Goal: Task Accomplishment & Management: Manage account settings

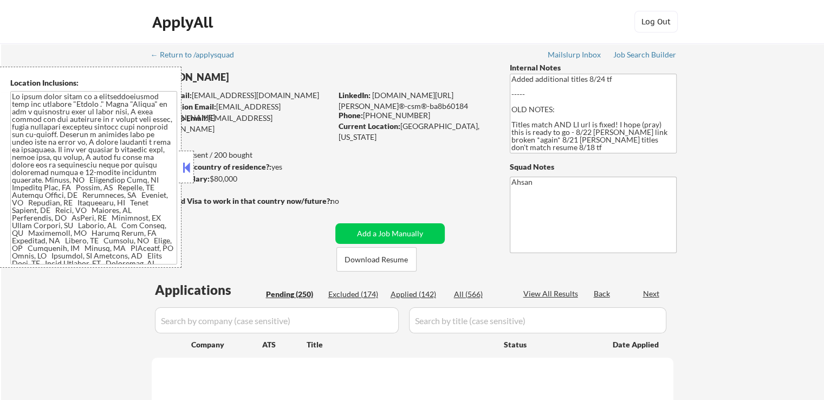
select select ""pending""
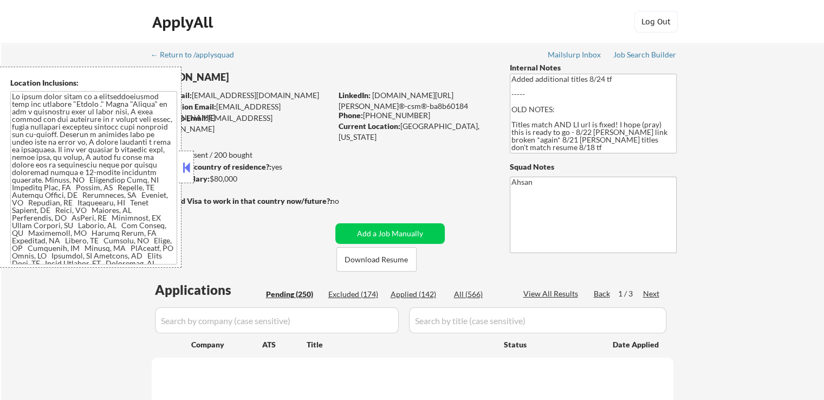
select select ""pending""
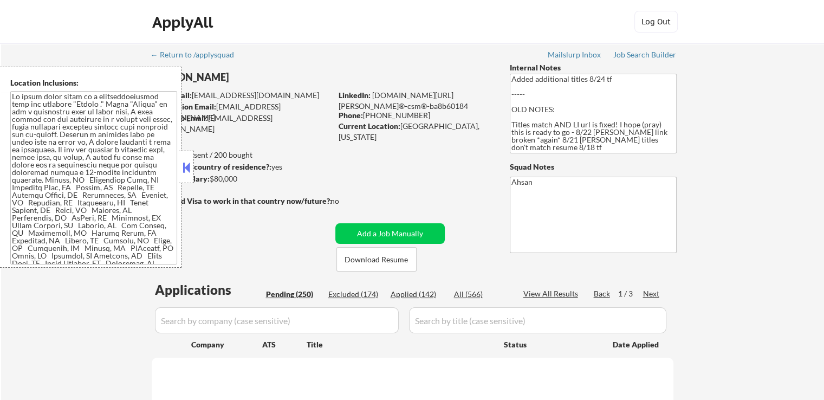
select select ""pending""
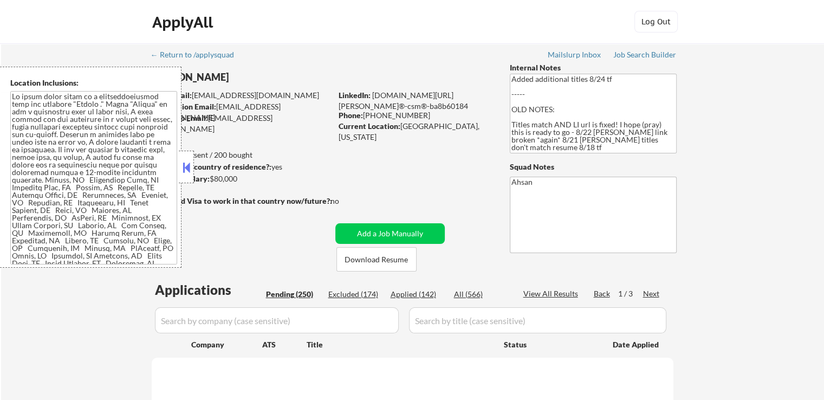
select select ""pending""
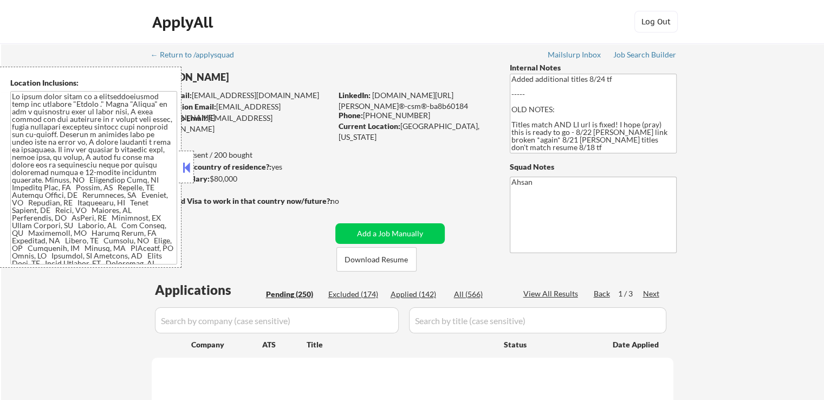
select select ""pending""
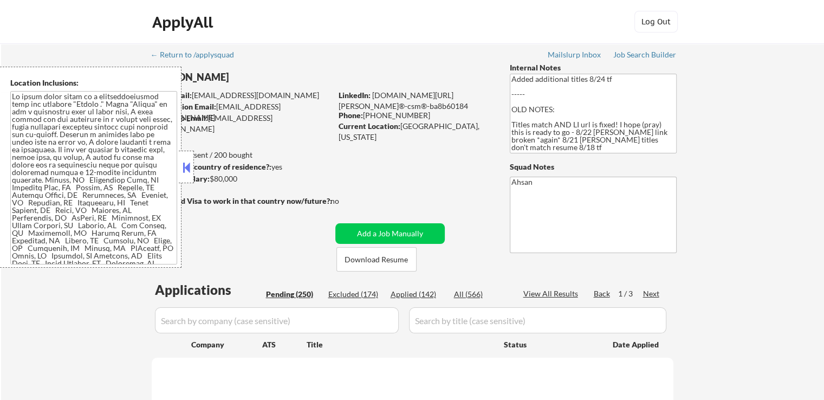
select select ""pending""
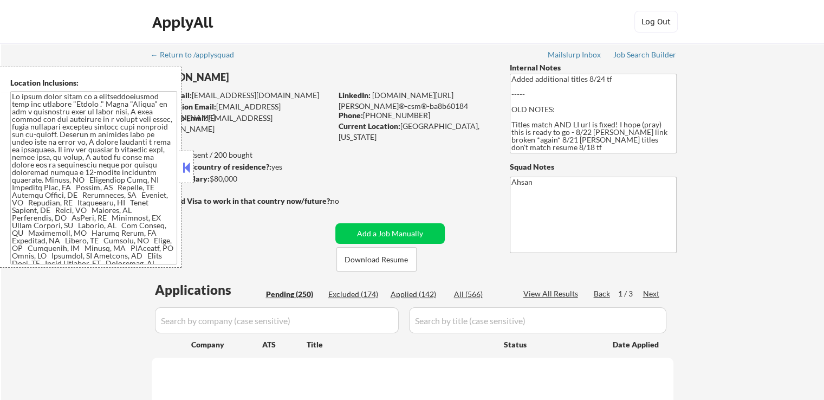
select select ""pending""
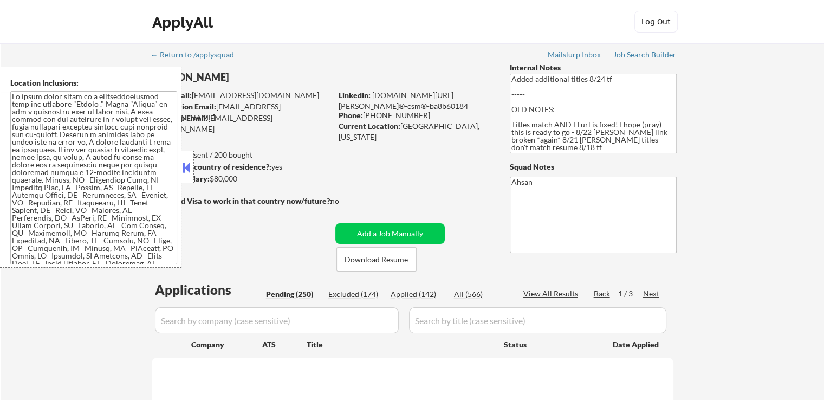
select select ""pending""
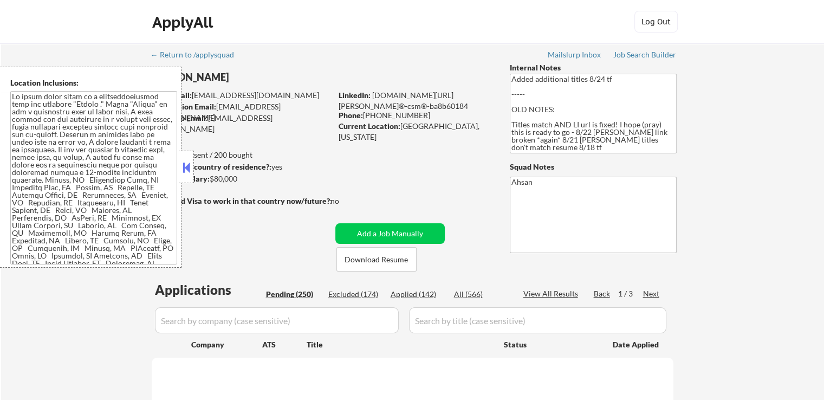
select select ""pending""
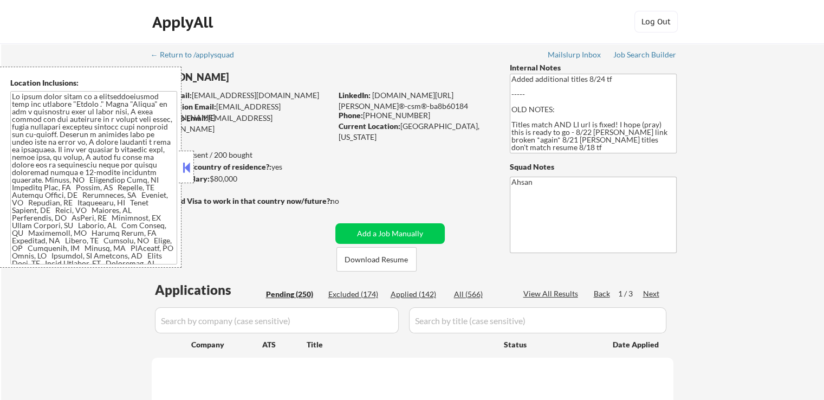
select select ""pending""
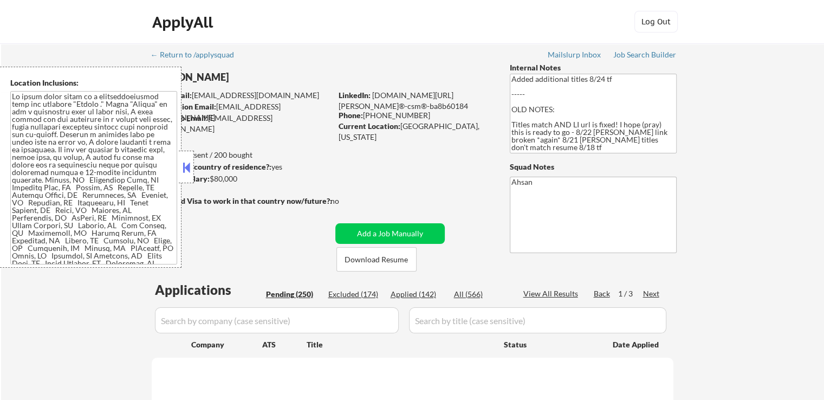
select select ""pending""
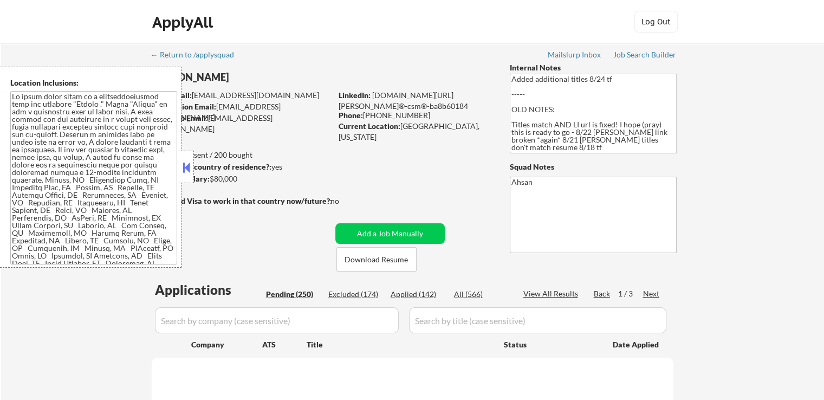
select select ""pending""
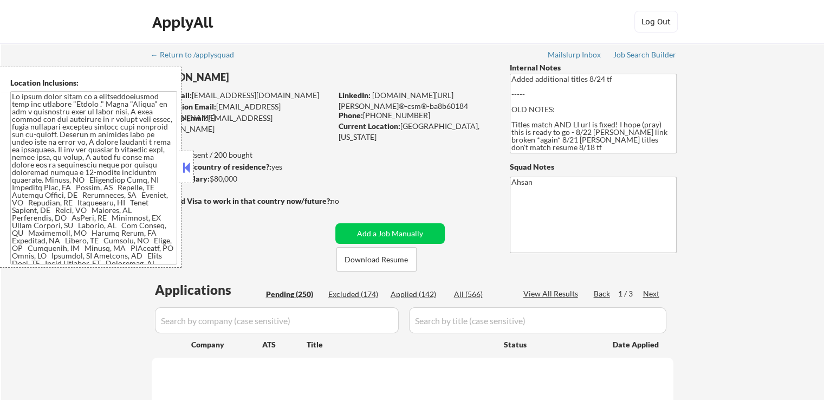
select select ""pending""
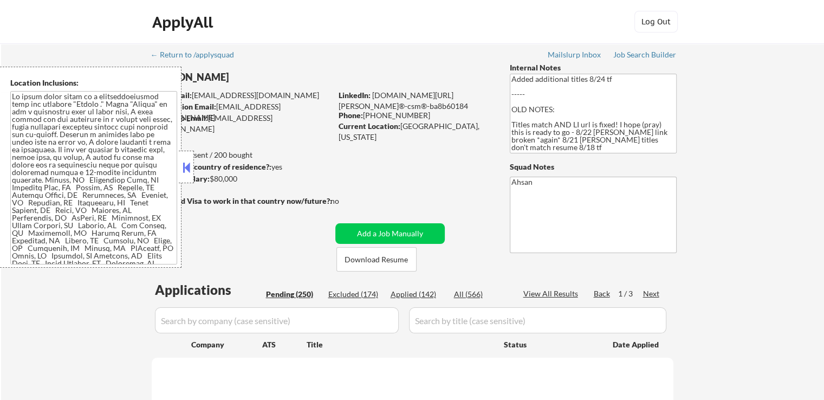
select select ""pending""
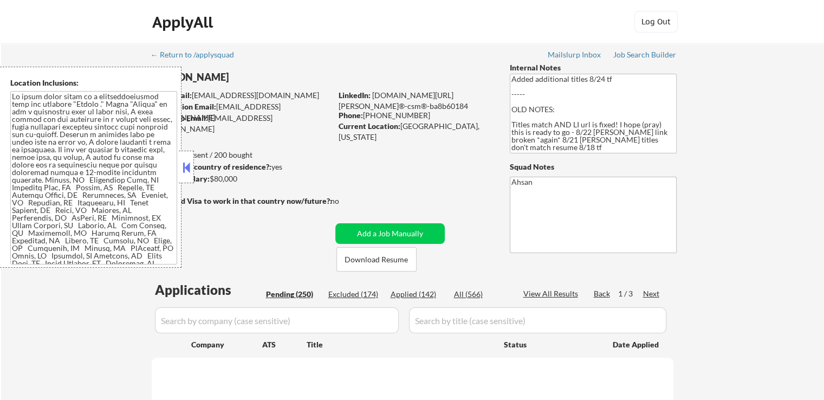
select select ""pending""
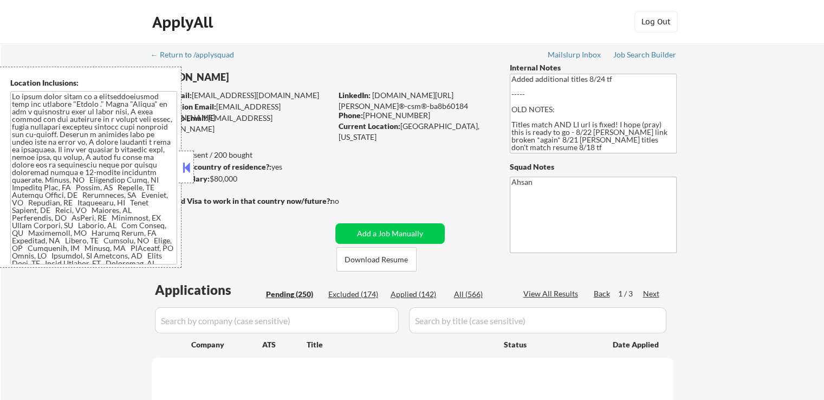
select select ""pending""
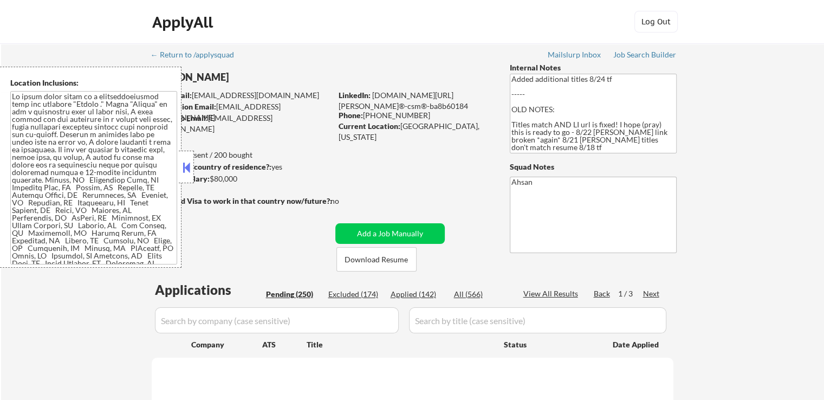
select select ""pending""
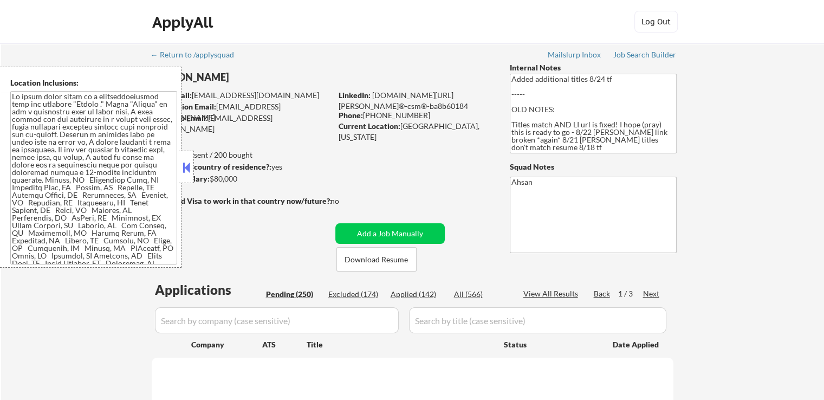
select select ""pending""
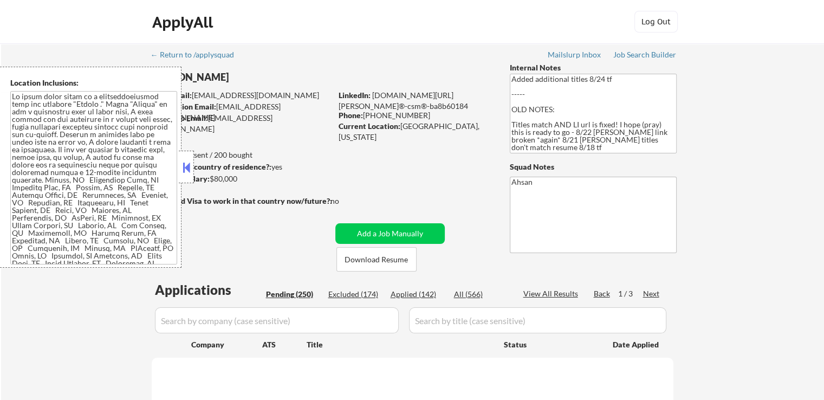
select select ""pending""
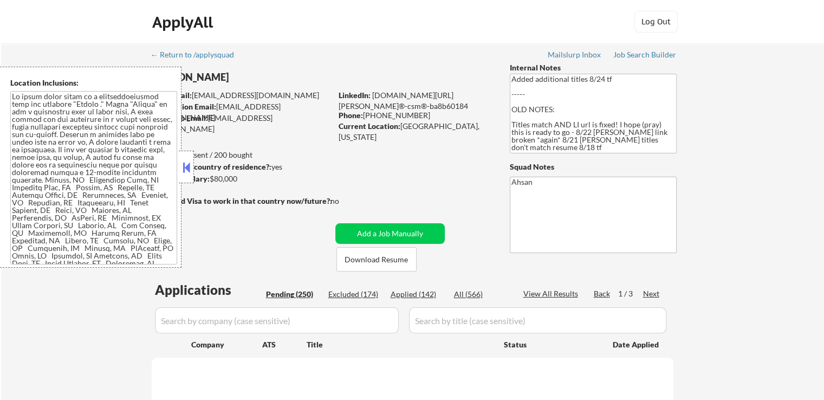
select select ""pending""
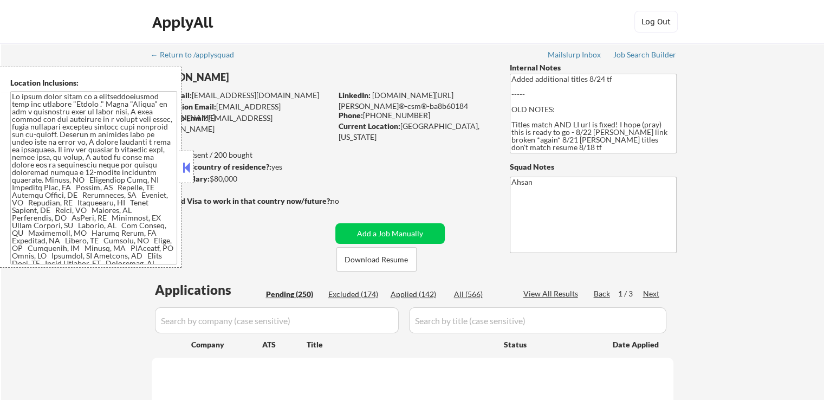
select select ""pending""
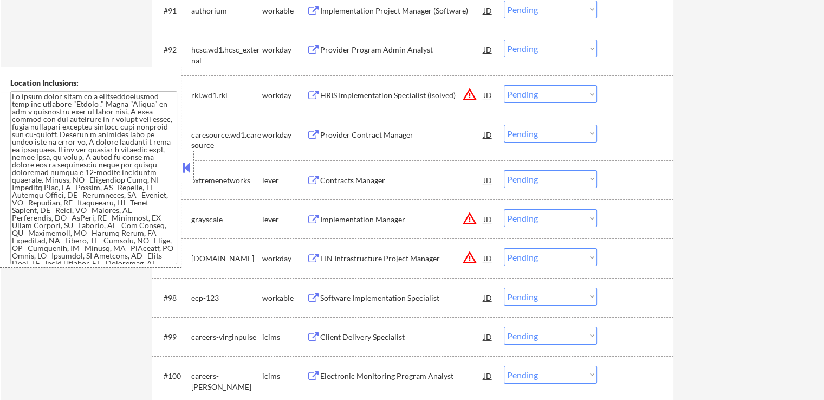
scroll to position [4173, 0]
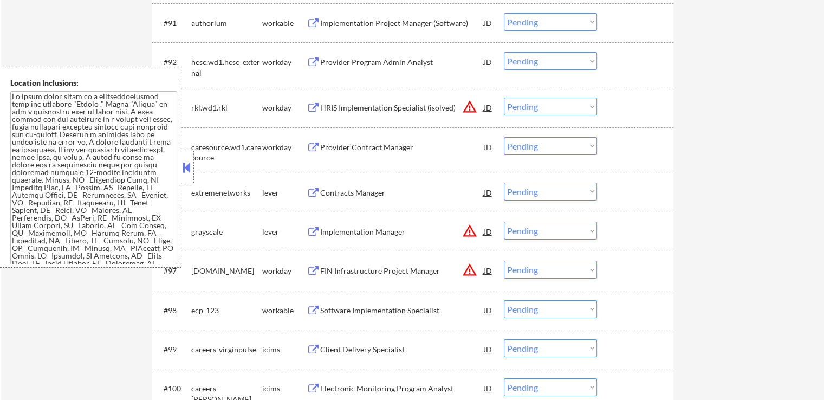
click at [189, 170] on button at bounding box center [186, 167] width 12 height 16
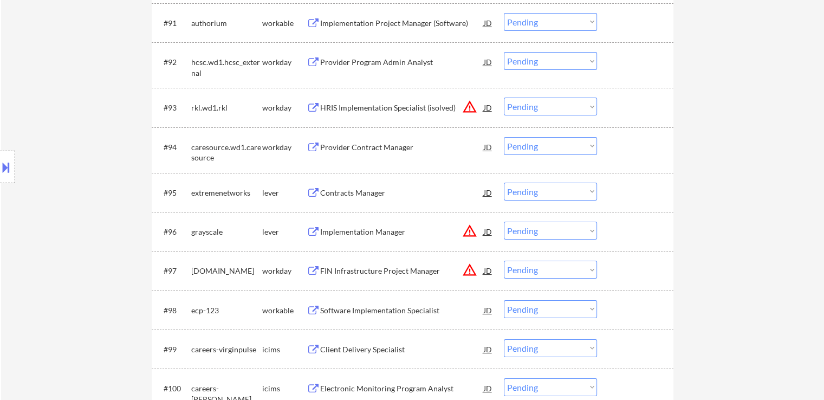
click at [124, 156] on div "Location Inclusions:" at bounding box center [97, 167] width 194 height 201
click at [310, 191] on button at bounding box center [314, 193] width 14 height 10
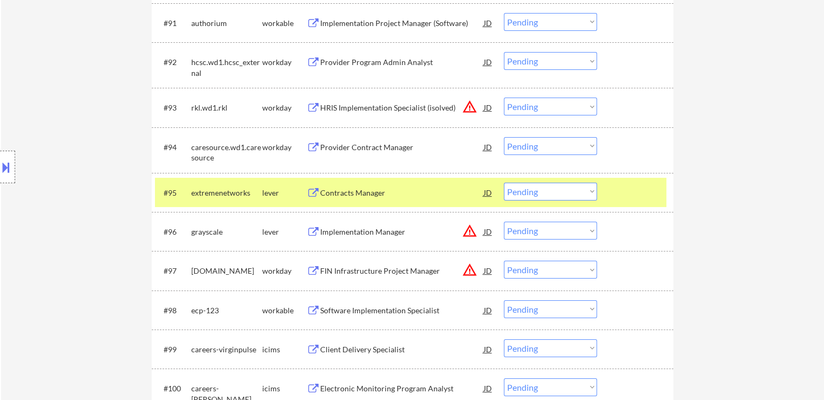
click at [538, 191] on select "Choose an option... Pending Applied Excluded (Questions) Excluded (Expired) Exc…" at bounding box center [550, 192] width 93 height 18
click at [504, 183] on select "Choose an option... Pending Applied Excluded (Questions) Excluded (Expired) Exc…" at bounding box center [550, 192] width 93 height 18
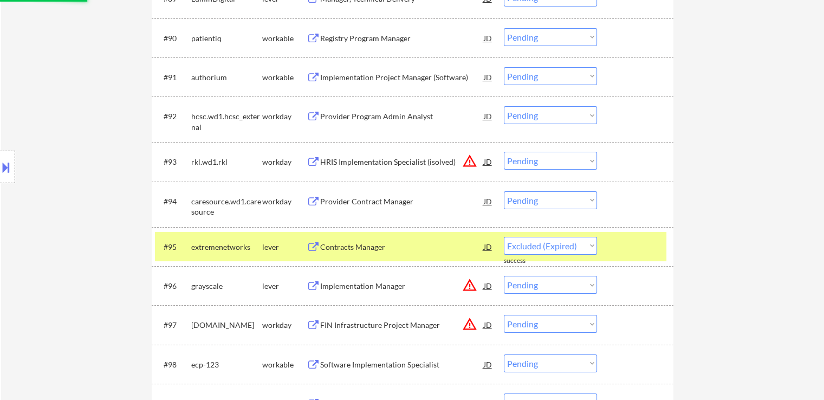
select select ""pending""
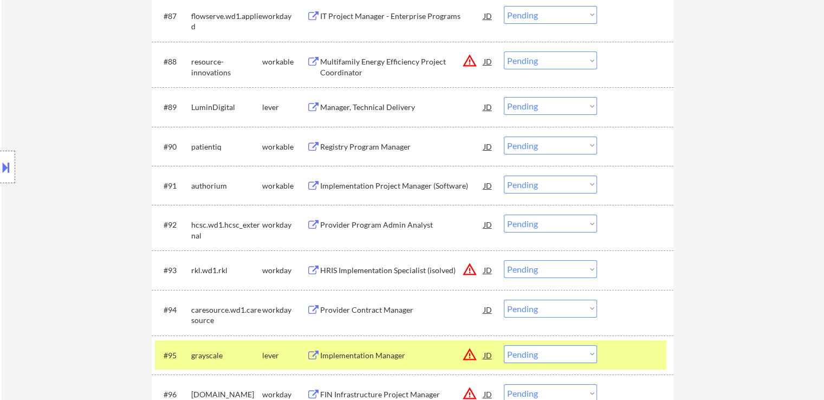
scroll to position [3956, 0]
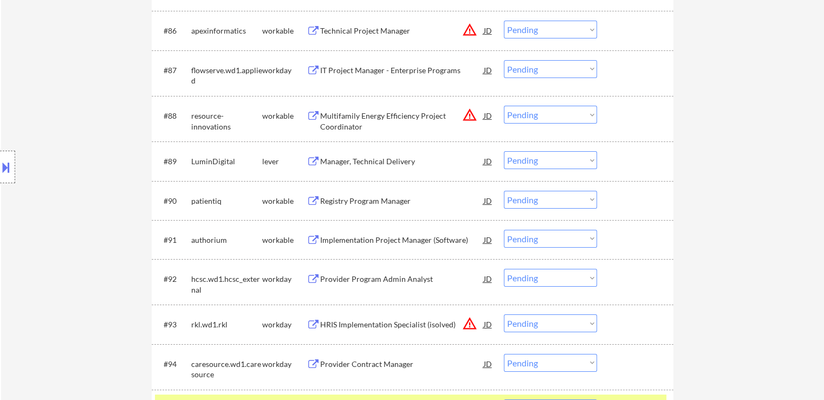
click at [309, 156] on div "Manager, Technical Delivery JD" at bounding box center [400, 161] width 187 height 20
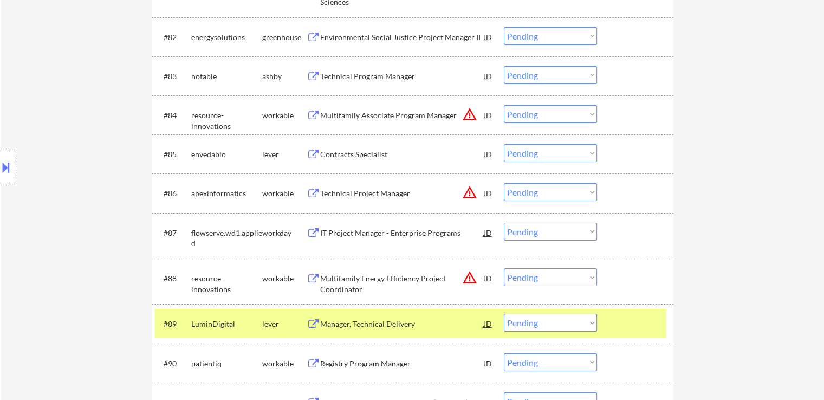
scroll to position [3739, 0]
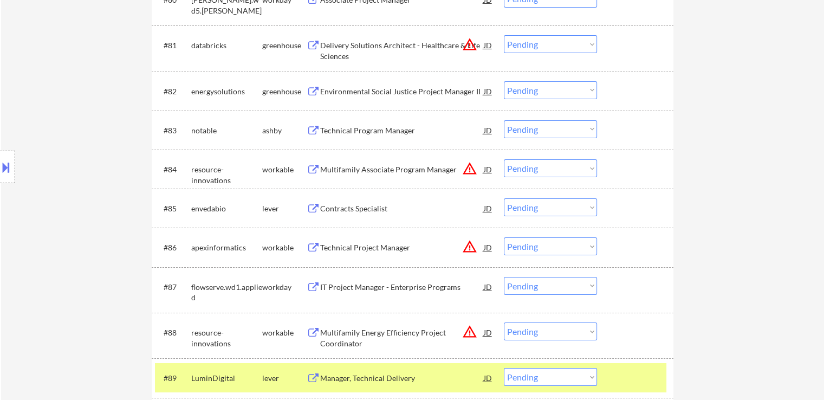
click at [312, 206] on button at bounding box center [314, 209] width 14 height 10
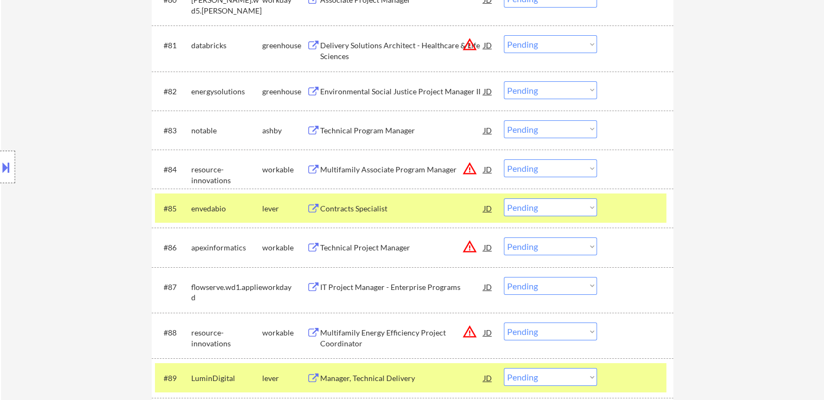
click at [316, 129] on button at bounding box center [314, 131] width 14 height 10
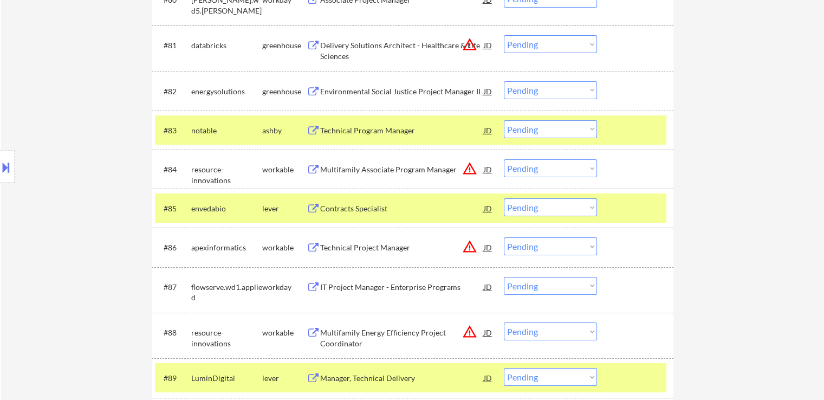
click at [542, 131] on select "Choose an option... Pending Applied Excluded (Questions) Excluded (Expired) Exc…" at bounding box center [550, 129] width 93 height 18
click at [504, 120] on select "Choose an option... Pending Applied Excluded (Questions) Excluded (Expired) Exc…" at bounding box center [550, 129] width 93 height 18
select select ""pending""
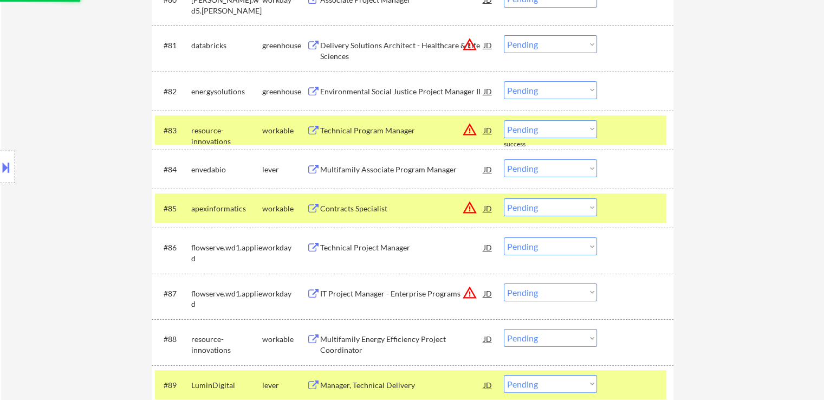
scroll to position [3685, 0]
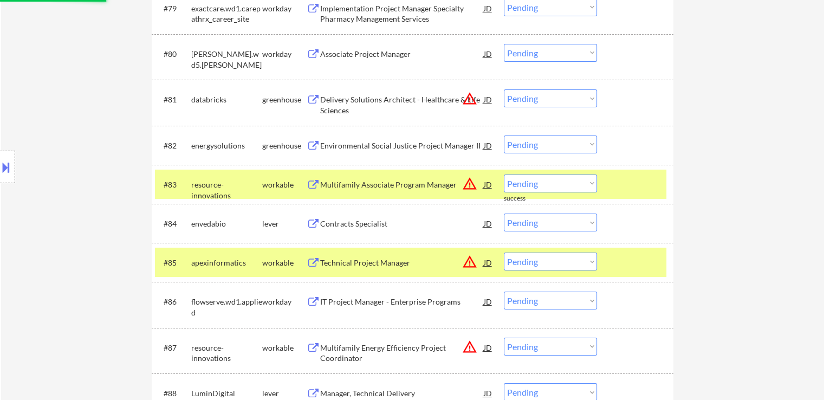
click at [308, 146] on button at bounding box center [314, 146] width 14 height 10
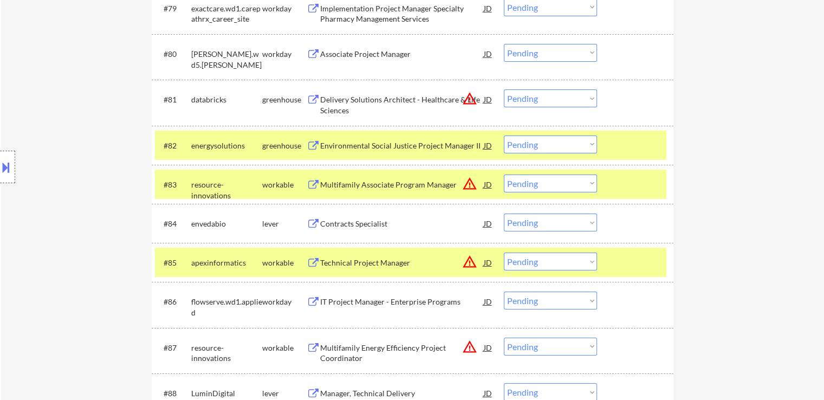
click at [554, 139] on select "Choose an option... Pending Applied Excluded (Questions) Excluded (Expired) Exc…" at bounding box center [550, 144] width 93 height 18
click at [504, 135] on select "Choose an option... Pending Applied Excluded (Questions) Excluded (Expired) Exc…" at bounding box center [550, 144] width 93 height 18
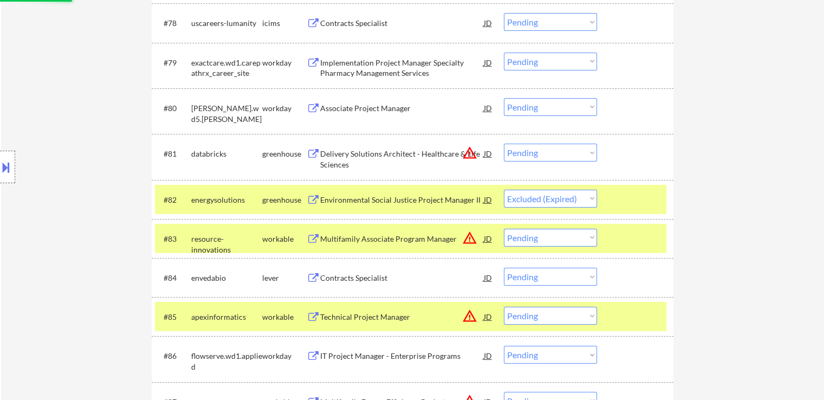
click at [321, 106] on div "Associate Project Manager" at bounding box center [402, 108] width 164 height 11
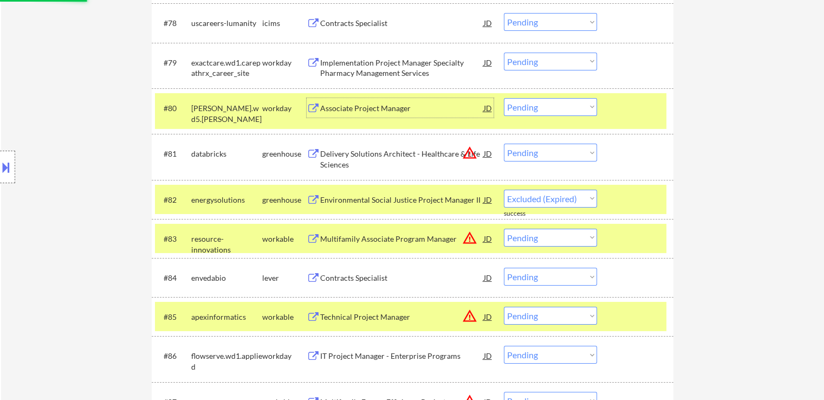
select select ""pending""
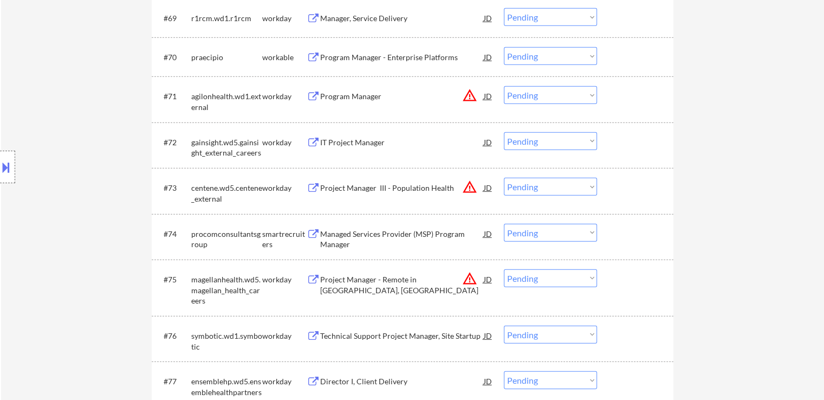
scroll to position [3197, 0]
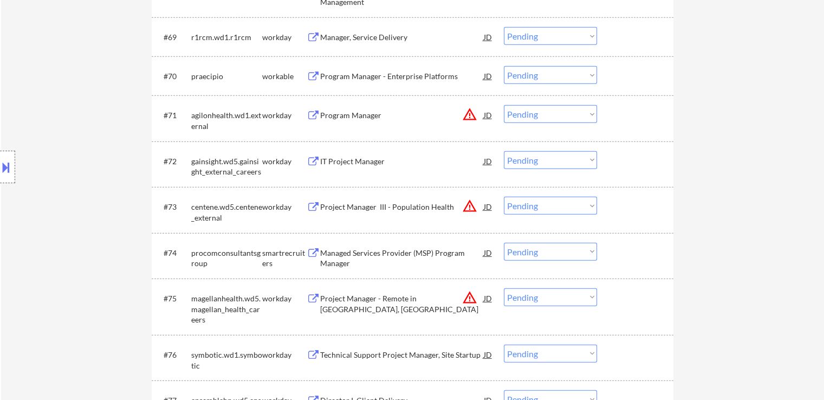
click at [308, 248] on button at bounding box center [314, 253] width 14 height 10
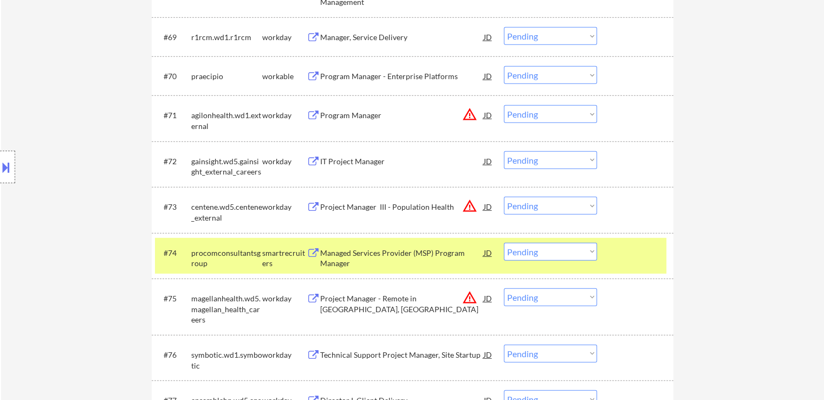
click at [557, 248] on select "Choose an option... Pending Applied Excluded (Questions) Excluded (Expired) Exc…" at bounding box center [550, 252] width 93 height 18
click at [504, 243] on select "Choose an option... Pending Applied Excluded (Questions) Excluded (Expired) Exc…" at bounding box center [550, 252] width 93 height 18
select select ""pending""
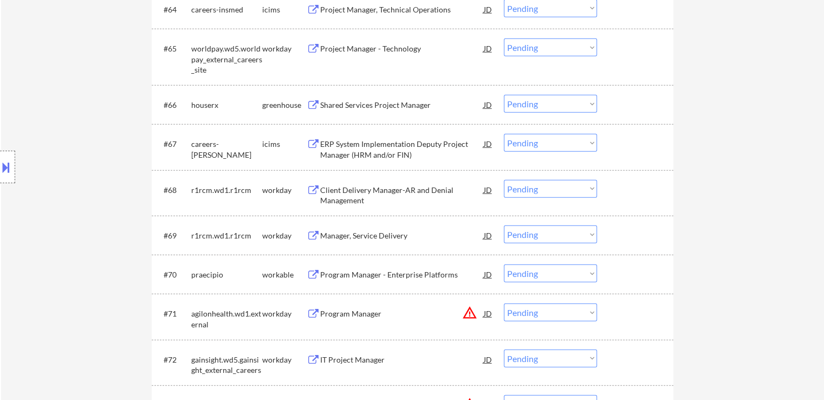
scroll to position [2926, 0]
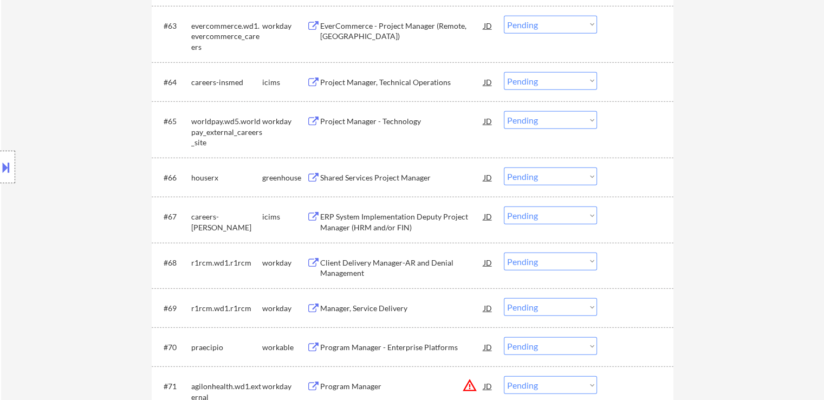
click at [311, 178] on button at bounding box center [314, 178] width 14 height 10
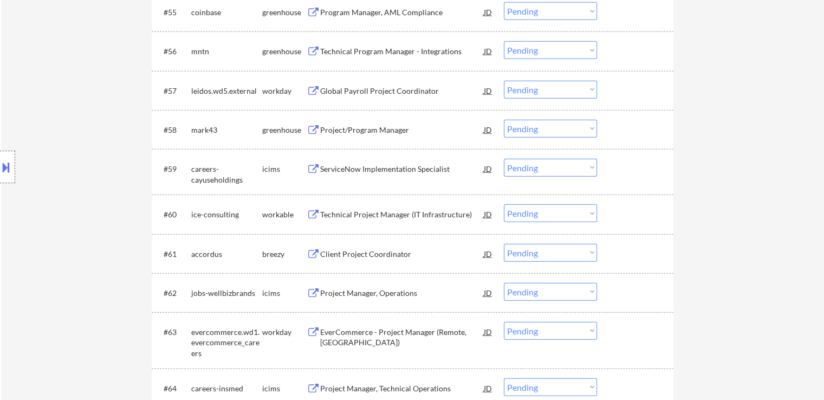
scroll to position [2601, 0]
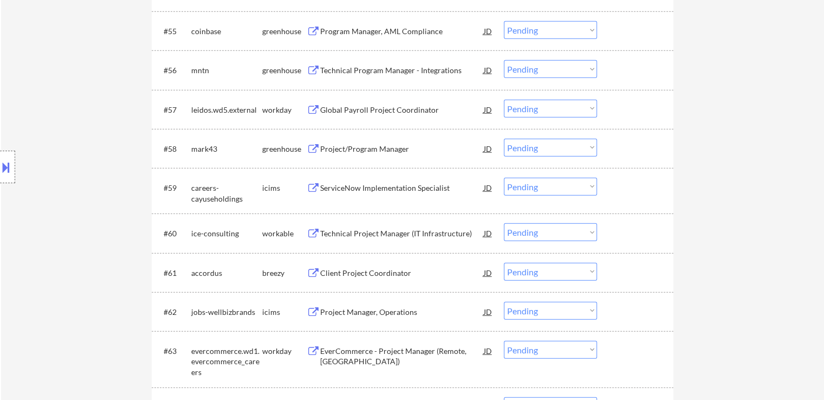
click at [311, 144] on button at bounding box center [314, 149] width 14 height 10
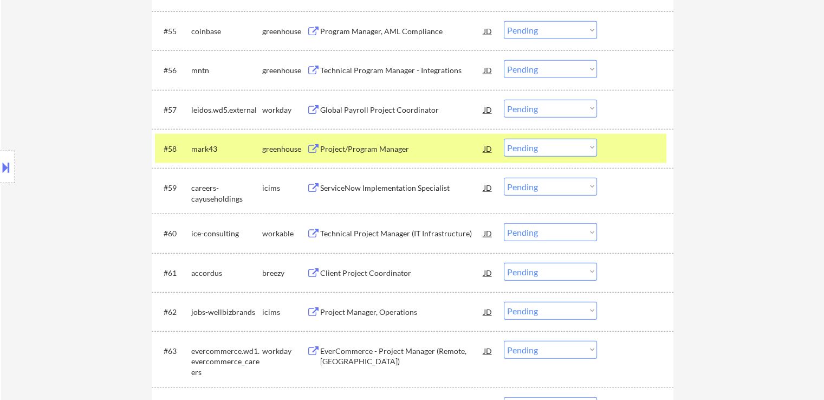
click at [534, 150] on select "Choose an option... Pending Applied Excluded (Questions) Excluded (Expired) Exc…" at bounding box center [550, 148] width 93 height 18
click at [504, 139] on select "Choose an option... Pending Applied Excluded (Questions) Excluded (Expired) Exc…" at bounding box center [550, 148] width 93 height 18
select select ""pending""
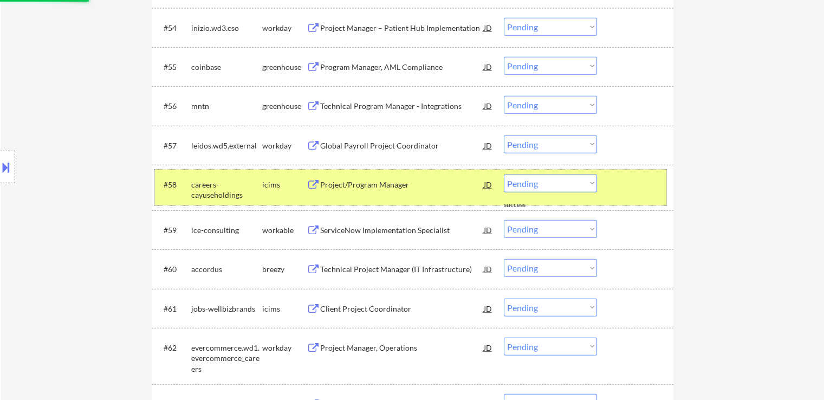
scroll to position [2547, 0]
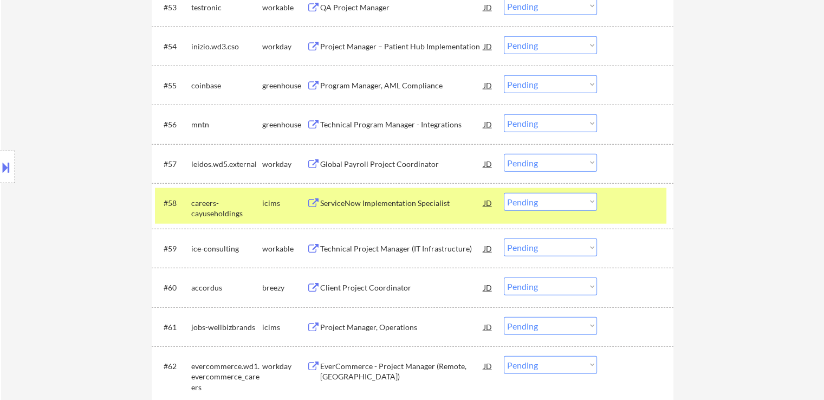
click at [312, 122] on button at bounding box center [314, 125] width 14 height 10
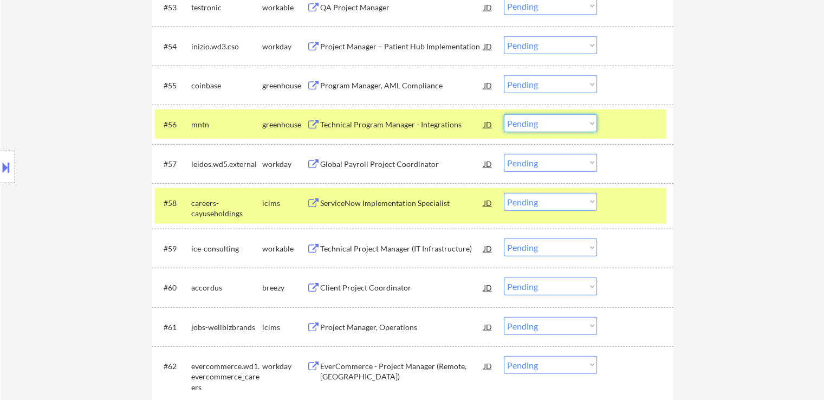
click at [568, 119] on select "Choose an option... Pending Applied Excluded (Questions) Excluded (Expired) Exc…" at bounding box center [550, 123] width 93 height 18
click at [504, 114] on select "Choose an option... Pending Applied Excluded (Questions) Excluded (Expired) Exc…" at bounding box center [550, 123] width 93 height 18
select select ""pending""
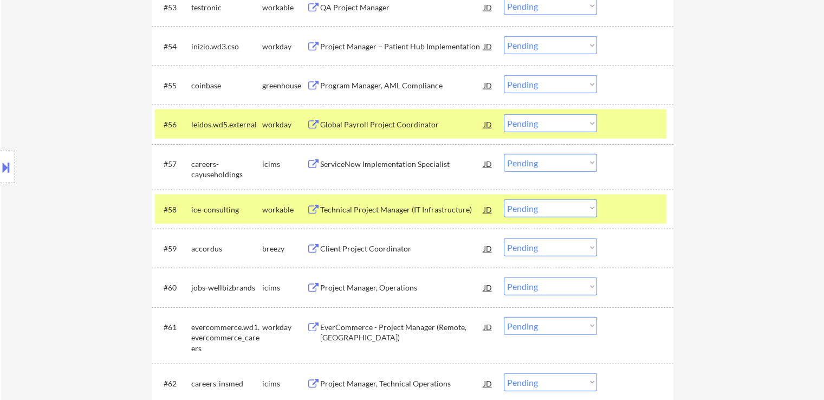
click at [312, 87] on button at bounding box center [314, 86] width 14 height 10
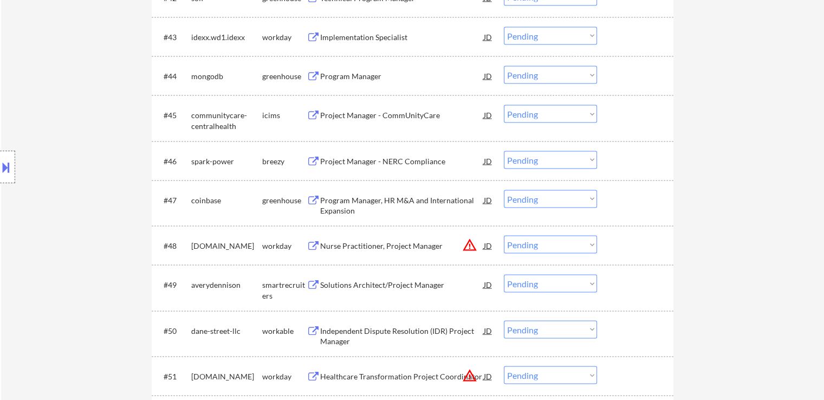
scroll to position [2432, 0]
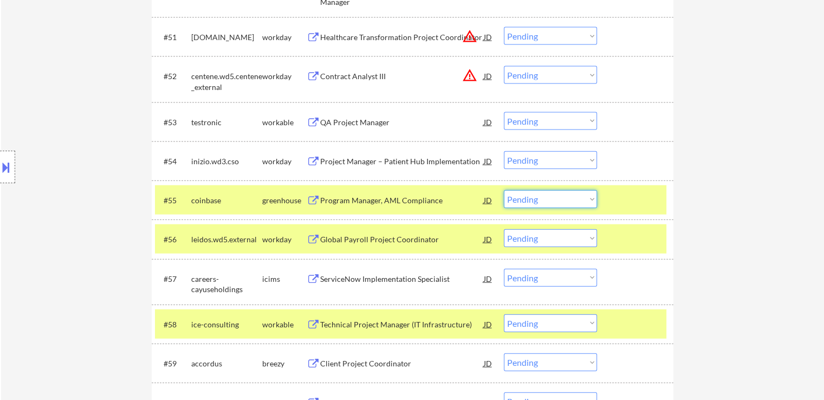
click at [560, 198] on select "Choose an option... Pending Applied Excluded (Questions) Excluded (Expired) Exc…" at bounding box center [550, 199] width 93 height 18
click at [504, 190] on select "Choose an option... Pending Applied Excluded (Questions) Excluded (Expired) Exc…" at bounding box center [550, 199] width 93 height 18
select select ""pending""
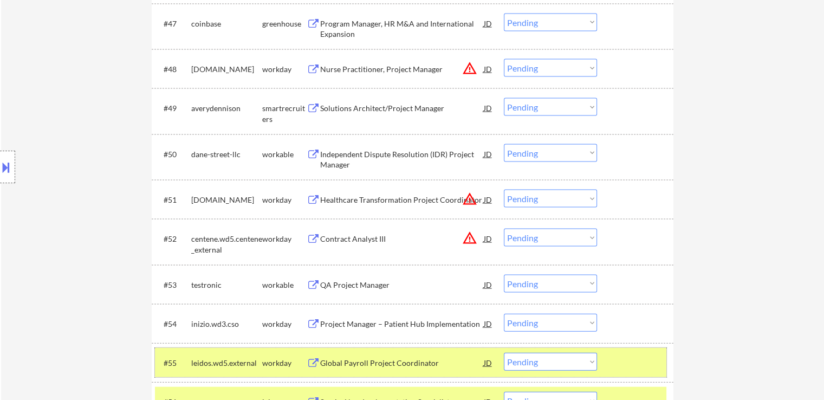
scroll to position [2215, 0]
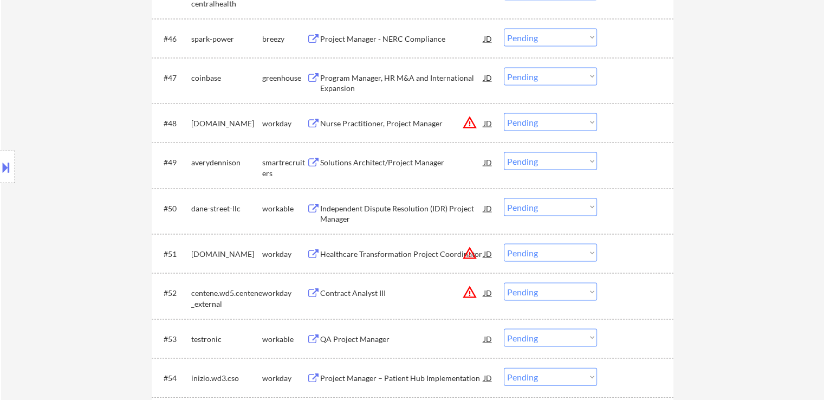
click at [309, 161] on button at bounding box center [314, 163] width 14 height 10
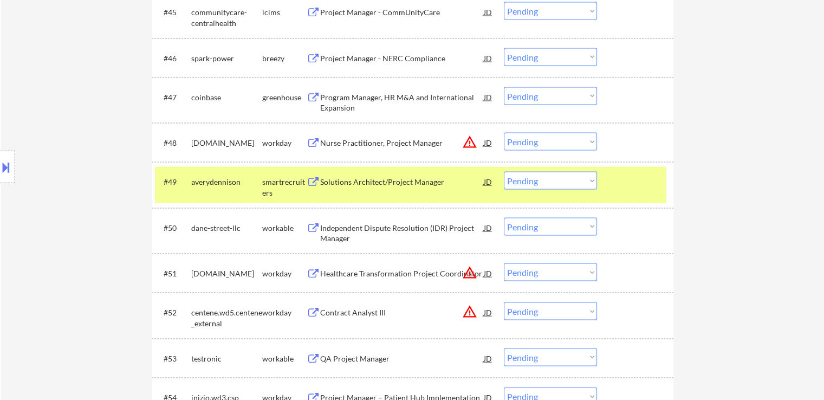
scroll to position [2161, 0]
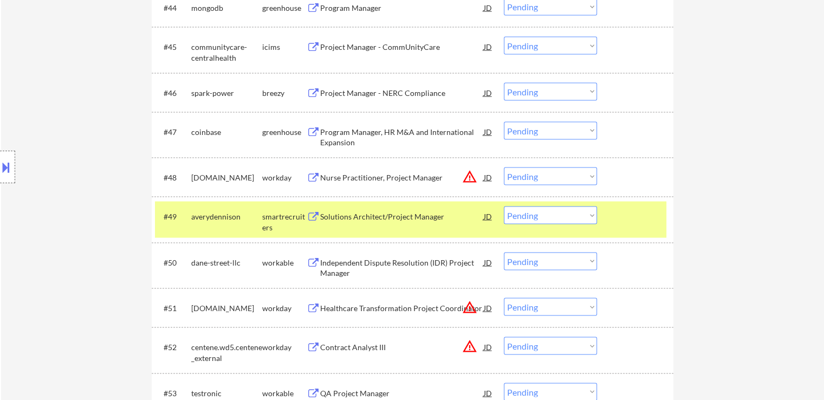
click at [313, 131] on button at bounding box center [314, 132] width 14 height 10
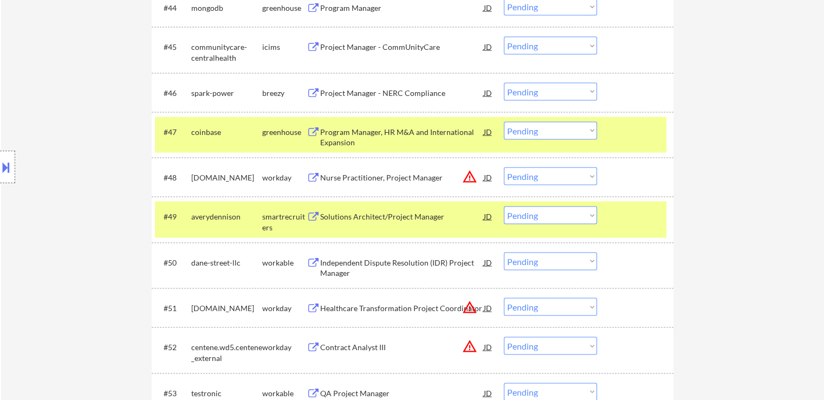
click at [542, 134] on select "Choose an option... Pending Applied Excluded (Questions) Excluded (Expired) Exc…" at bounding box center [550, 131] width 93 height 18
click at [504, 122] on select "Choose an option... Pending Applied Excluded (Questions) Excluded (Expired) Exc…" at bounding box center [550, 131] width 93 height 18
select select ""pending""
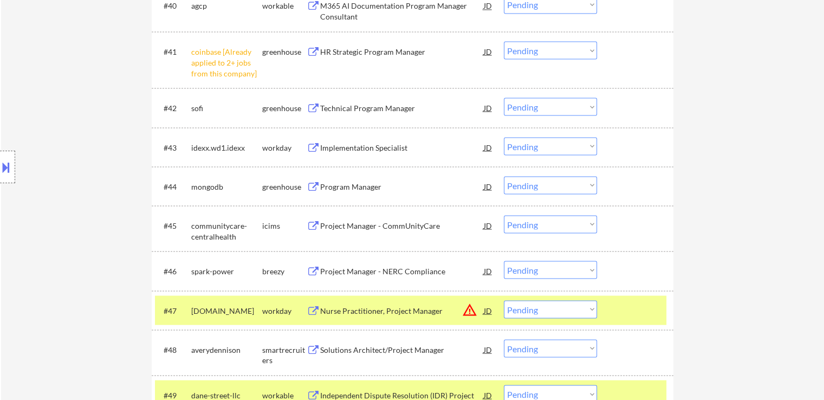
scroll to position [1999, 0]
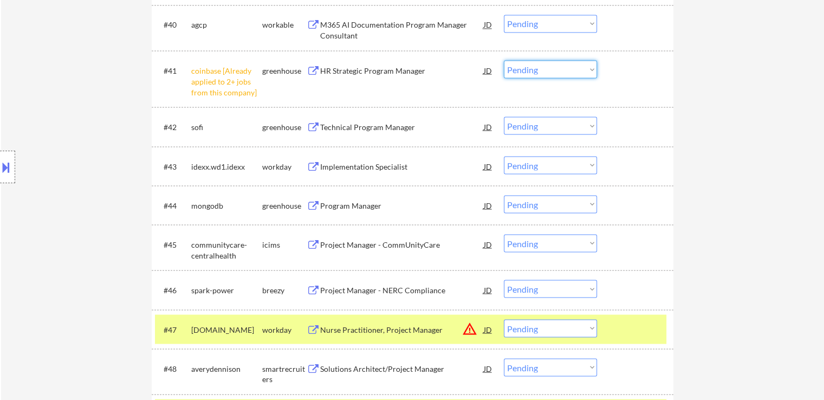
drag, startPoint x: 573, startPoint y: 70, endPoint x: 573, endPoint y: 76, distance: 6.0
click at [573, 71] on select "Choose an option... Pending Applied Excluded (Questions) Excluded (Expired) Exc…" at bounding box center [550, 69] width 93 height 18
click at [504, 60] on select "Choose an option... Pending Applied Excluded (Questions) Excluded (Expired) Exc…" at bounding box center [550, 69] width 93 height 18
select select ""pending""
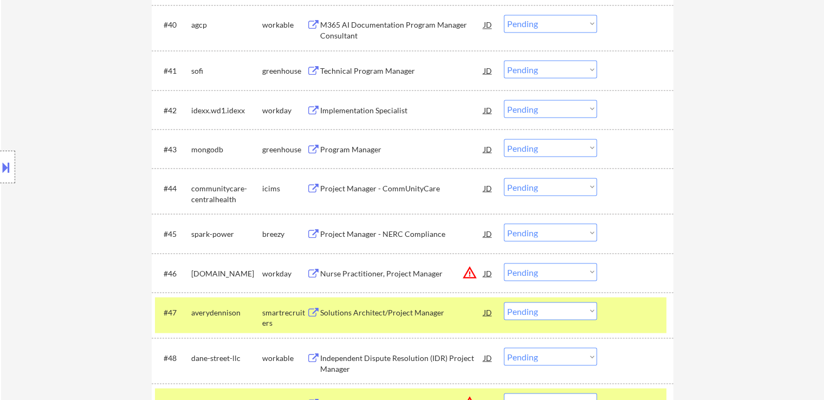
click at [316, 148] on button at bounding box center [314, 149] width 14 height 10
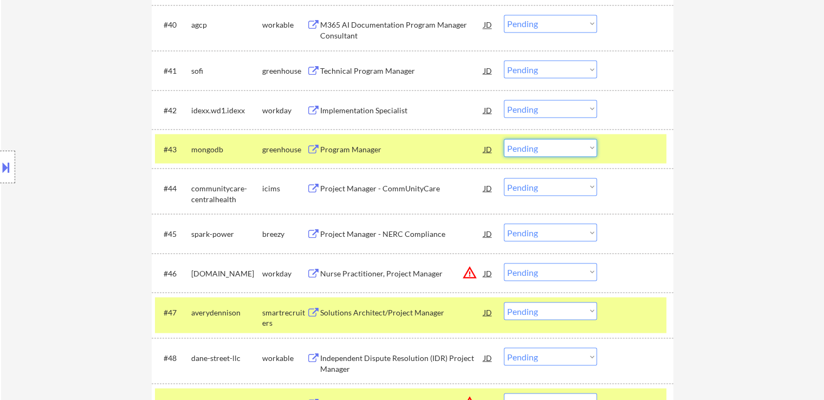
click at [545, 148] on select "Choose an option... Pending Applied Excluded (Questions) Excluded (Expired) Exc…" at bounding box center [550, 148] width 93 height 18
click at [504, 139] on select "Choose an option... Pending Applied Excluded (Questions) Excluded (Expired) Exc…" at bounding box center [550, 148] width 93 height 18
select select ""pending""
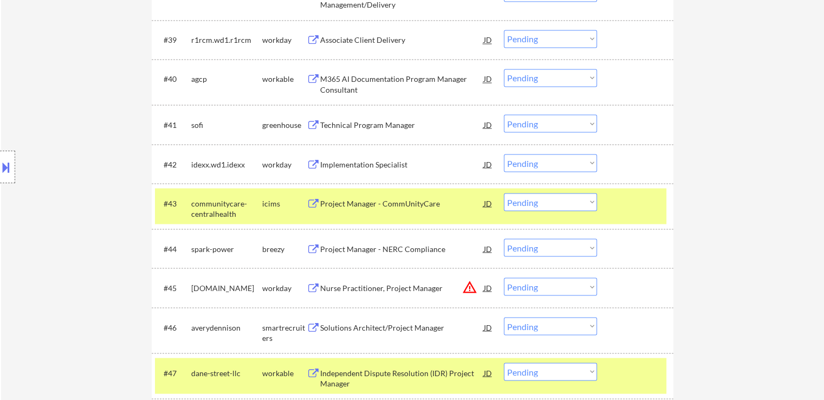
scroll to position [1890, 0]
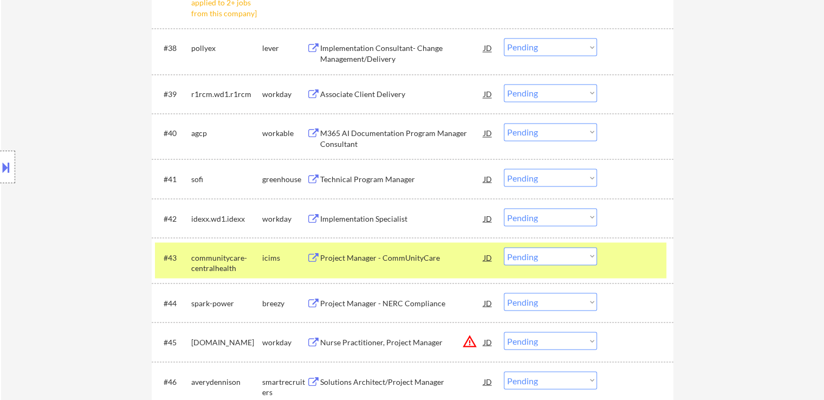
click at [307, 176] on button at bounding box center [314, 179] width 14 height 10
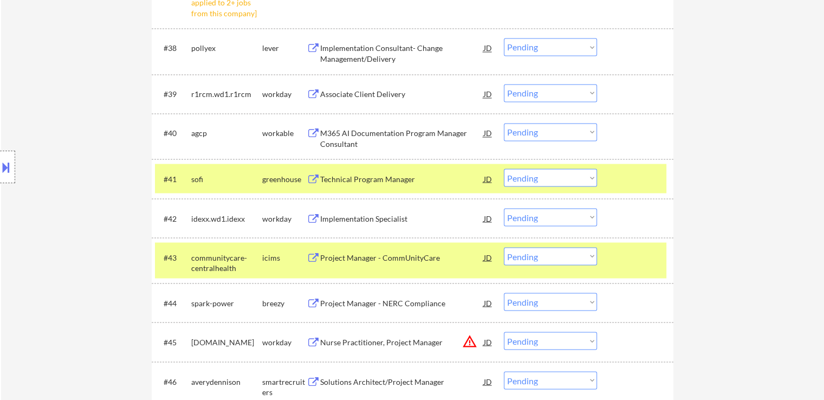
scroll to position [1836, 0]
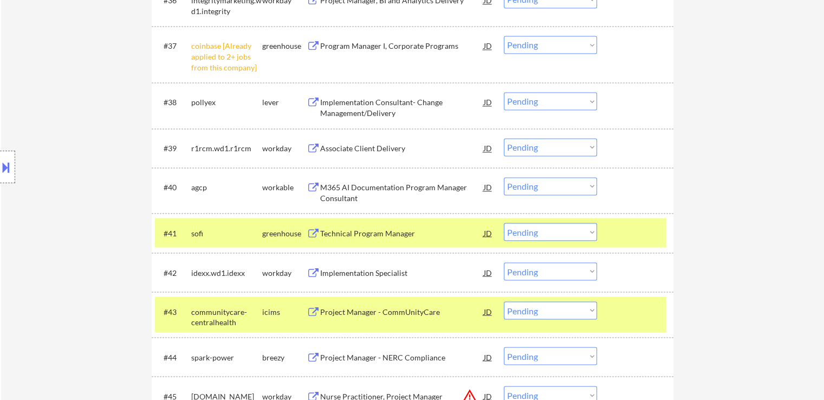
click at [551, 34] on div "#37 coinbase [Already applied to 2+ jobs from this company] greenhouse Program …" at bounding box center [411, 54] width 512 height 47
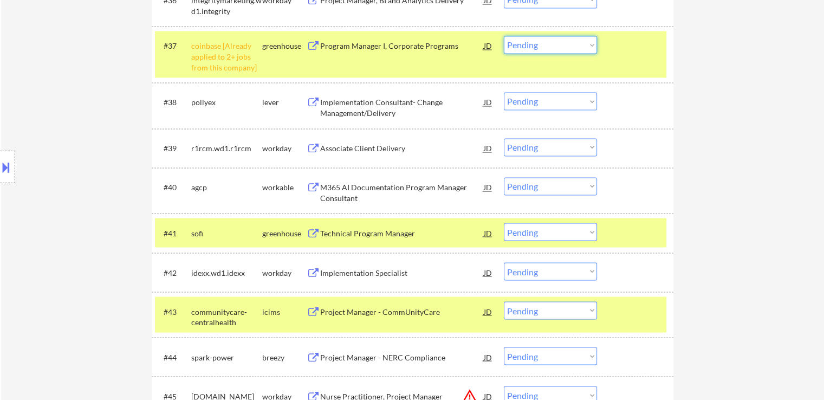
drag, startPoint x: 550, startPoint y: 46, endPoint x: 549, endPoint y: 53, distance: 6.5
click at [550, 46] on select "Choose an option... Pending Applied Excluded (Questions) Excluded (Expired) Exc…" at bounding box center [550, 45] width 93 height 18
click at [504, 36] on select "Choose an option... Pending Applied Excluded (Questions) Excluded (Expired) Exc…" at bounding box center [550, 45] width 93 height 18
select select ""pending""
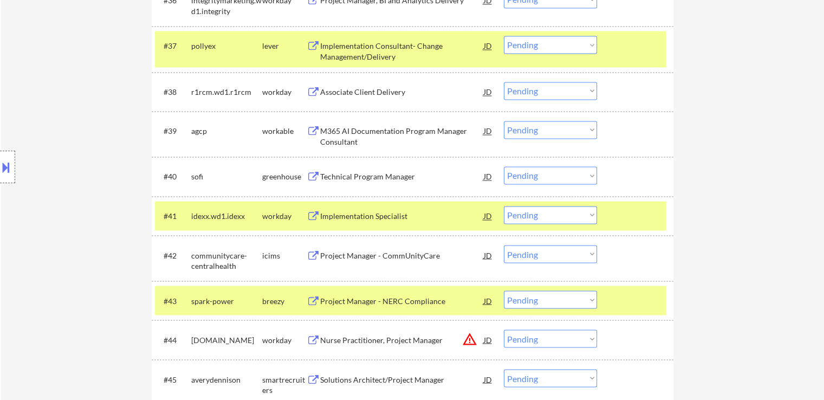
click at [312, 171] on div "Technical Program Manager JD" at bounding box center [400, 176] width 187 height 20
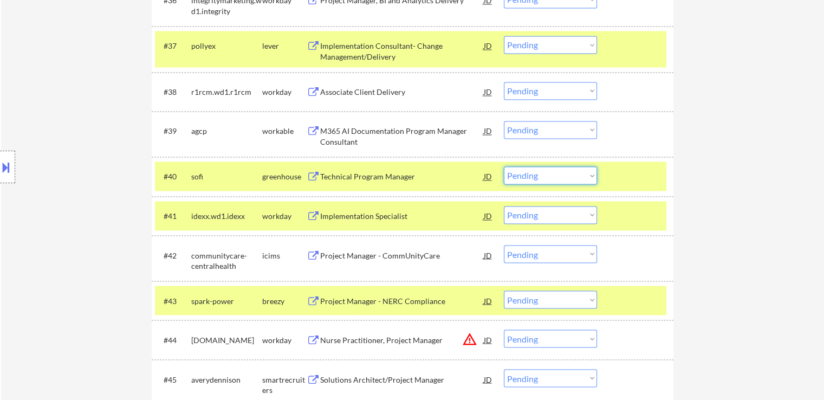
drag, startPoint x: 544, startPoint y: 172, endPoint x: 540, endPoint y: 180, distance: 9.0
click at [544, 172] on select "Choose an option... Pending Applied Excluded (Questions) Excluded (Expired) Exc…" at bounding box center [550, 175] width 93 height 18
click at [504, 166] on select "Choose an option... Pending Applied Excluded (Questions) Excluded (Expired) Exc…" at bounding box center [550, 175] width 93 height 18
select select ""pending""
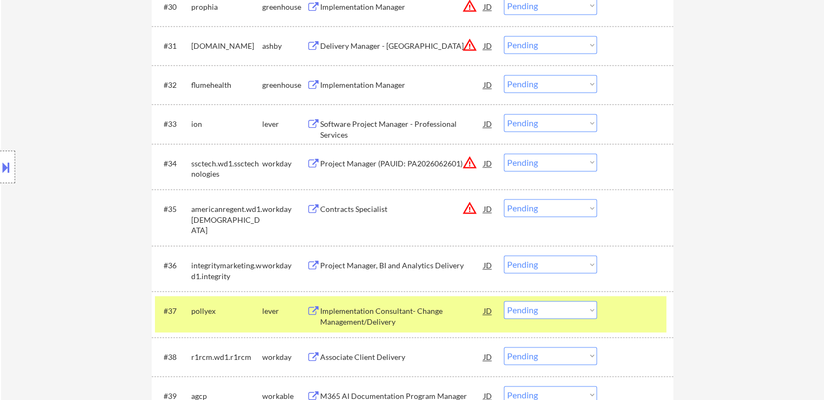
scroll to position [1565, 0]
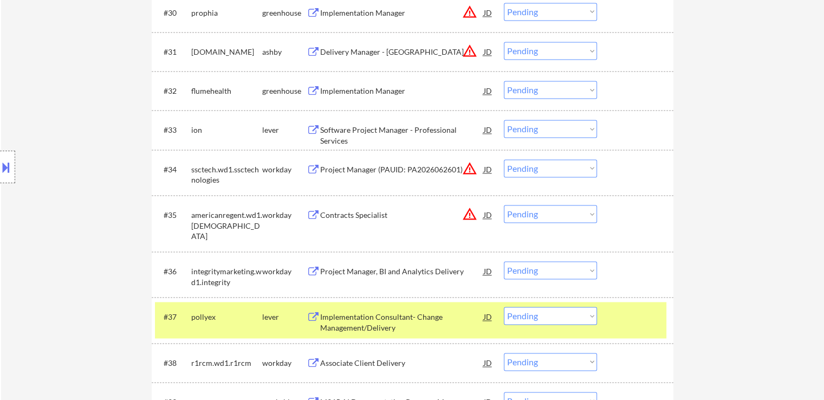
click at [314, 127] on button at bounding box center [314, 130] width 14 height 10
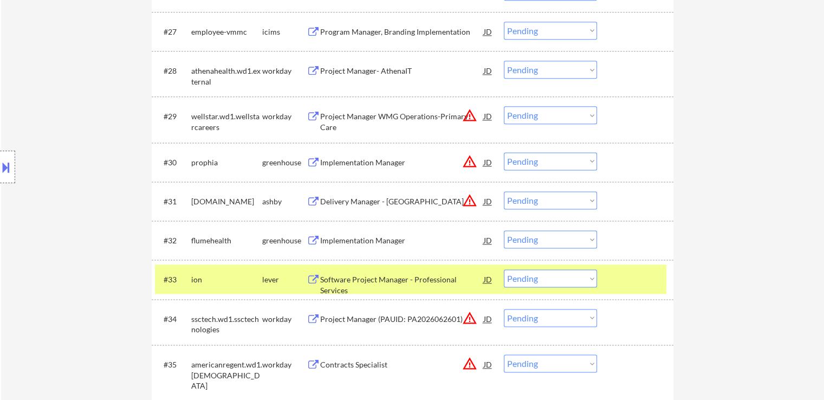
scroll to position [1463, 0]
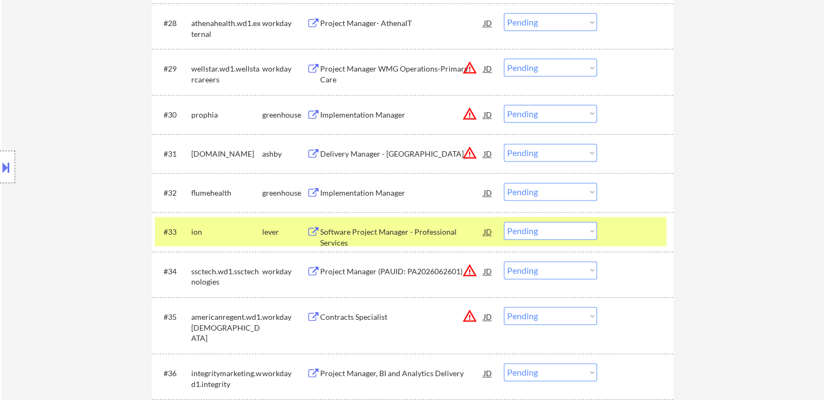
click at [535, 232] on select "Choose an option... Pending Applied Excluded (Questions) Excluded (Expired) Exc…" at bounding box center [550, 231] width 93 height 18
click at [504, 222] on select "Choose an option... Pending Applied Excluded (Questions) Excluded (Expired) Exc…" at bounding box center [550, 231] width 93 height 18
select select ""pending""
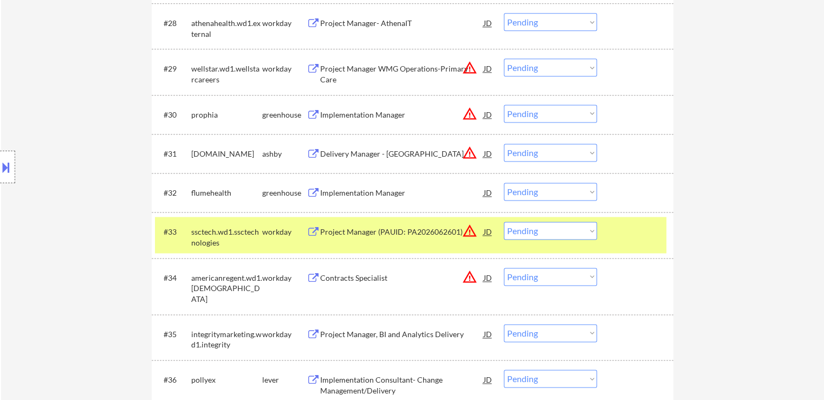
click at [314, 190] on button at bounding box center [314, 193] width 14 height 10
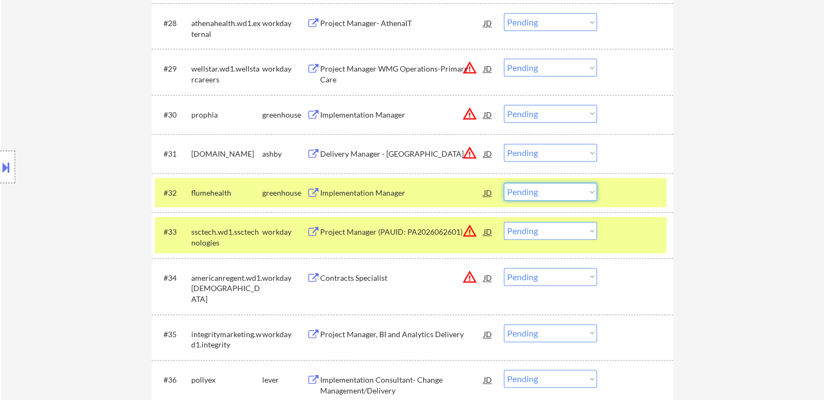
click at [549, 191] on select "Choose an option... Pending Applied Excluded (Questions) Excluded (Expired) Exc…" at bounding box center [550, 192] width 93 height 18
click at [504, 183] on select "Choose an option... Pending Applied Excluded (Questions) Excluded (Expired) Exc…" at bounding box center [550, 192] width 93 height 18
select select ""pending""
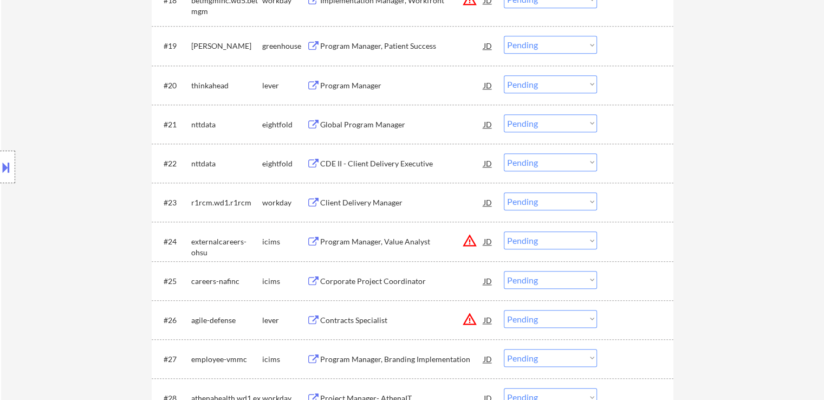
scroll to position [1030, 0]
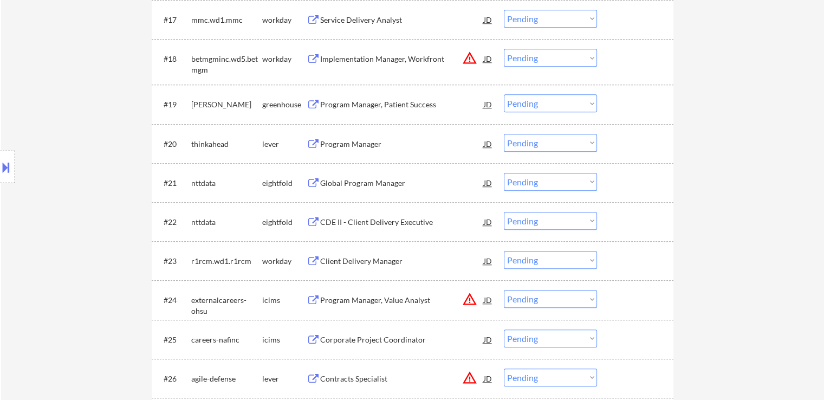
click at [308, 139] on button at bounding box center [314, 144] width 14 height 10
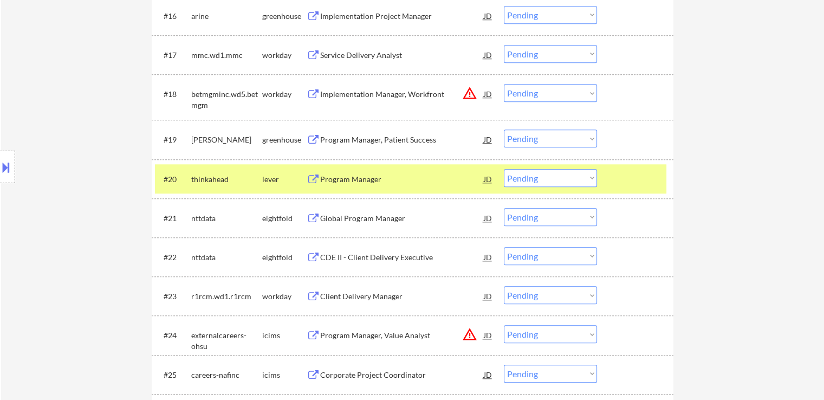
scroll to position [975, 0]
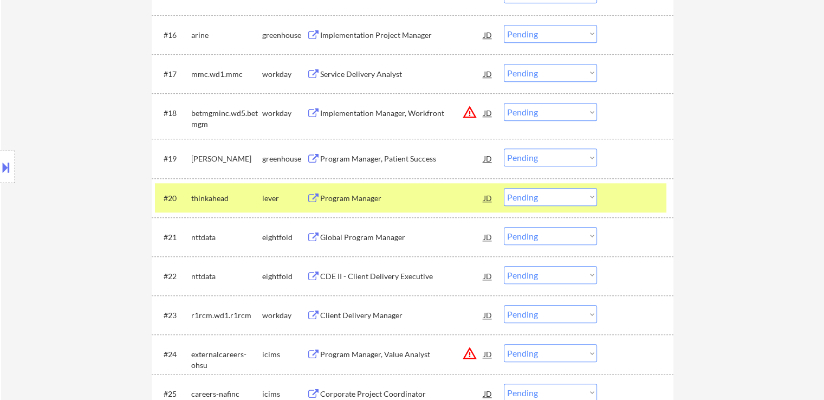
click at [316, 156] on button at bounding box center [314, 159] width 14 height 10
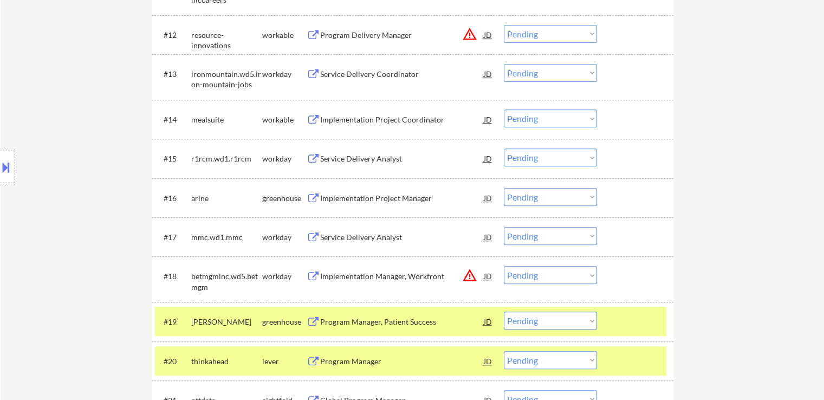
scroll to position [759, 0]
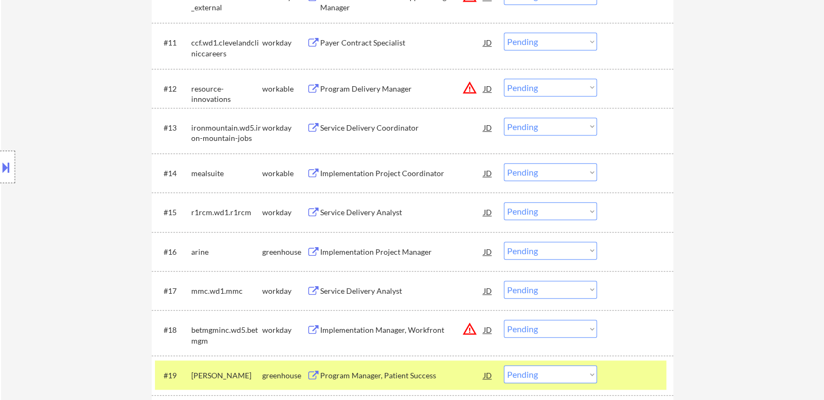
click at [309, 248] on button at bounding box center [314, 252] width 14 height 10
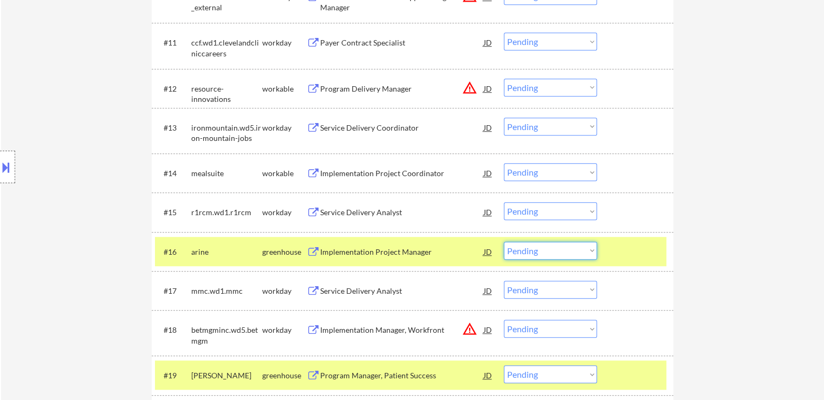
click at [552, 255] on select "Choose an option... Pending Applied Excluded (Questions) Excluded (Expired) Exc…" at bounding box center [550, 251] width 93 height 18
click at [504, 242] on select "Choose an option... Pending Applied Excluded (Questions) Excluded (Expired) Exc…" at bounding box center [550, 251] width 93 height 18
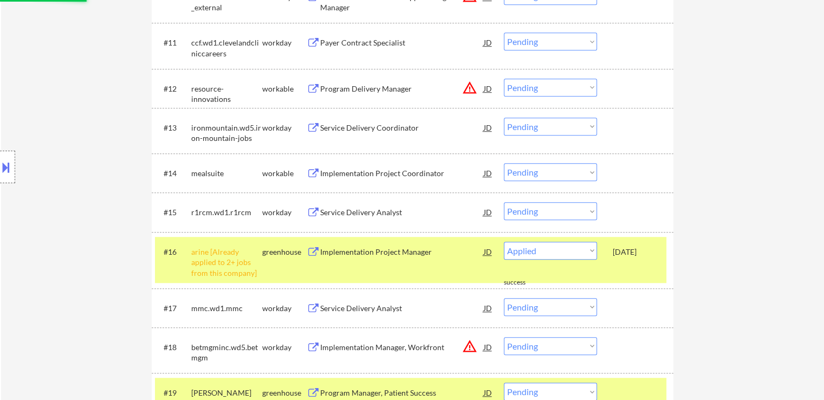
select select ""pending""
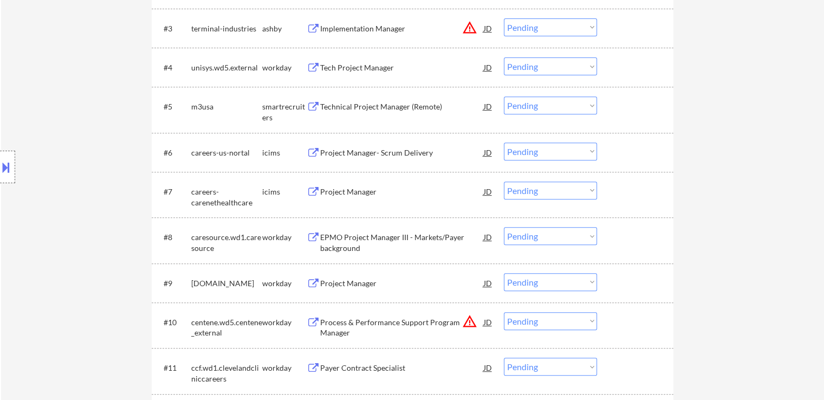
scroll to position [379, 0]
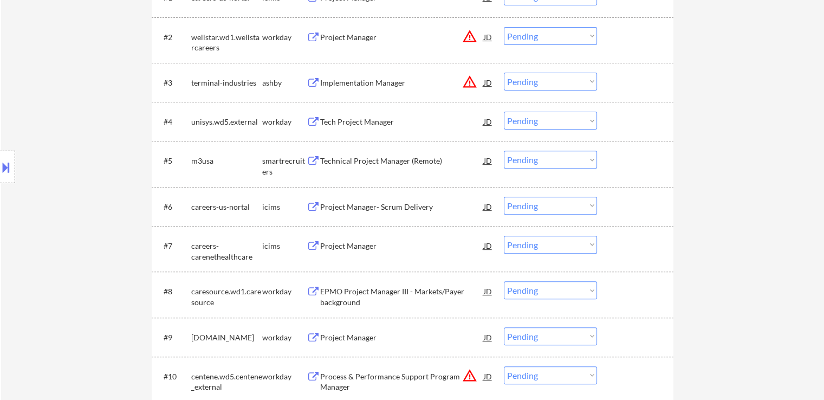
click at [312, 158] on button at bounding box center [314, 161] width 14 height 10
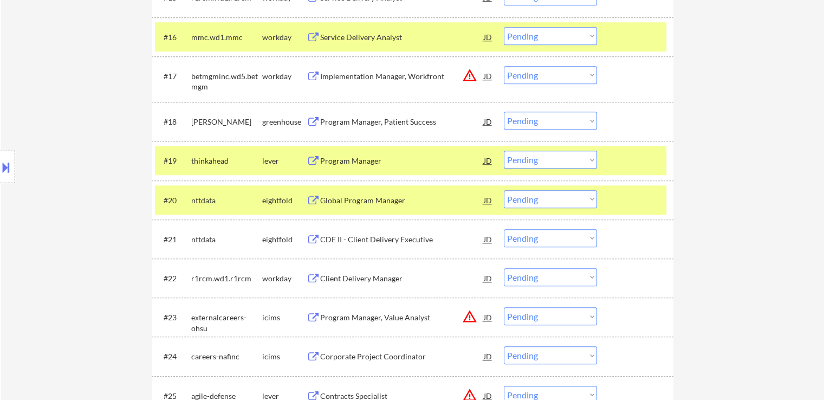
scroll to position [975, 0]
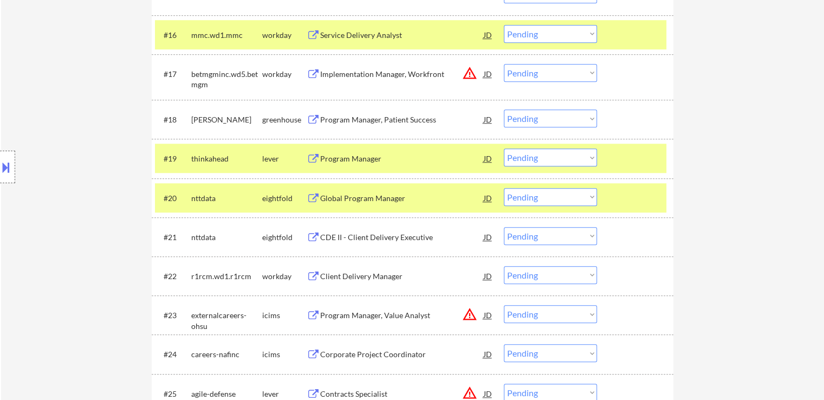
click at [309, 276] on button at bounding box center [314, 277] width 14 height 10
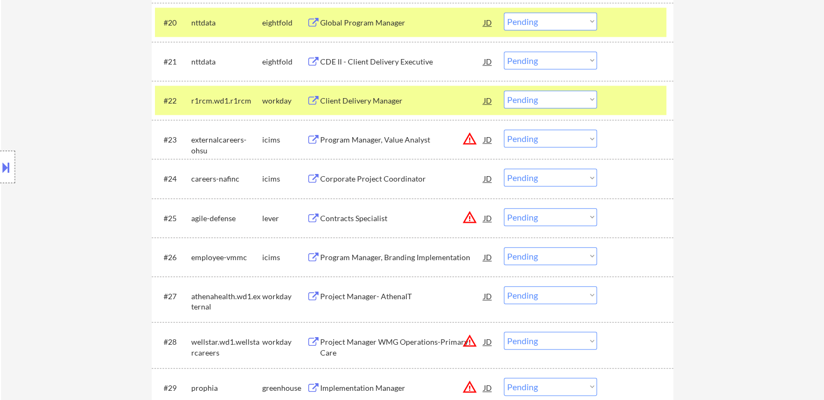
scroll to position [1096, 0]
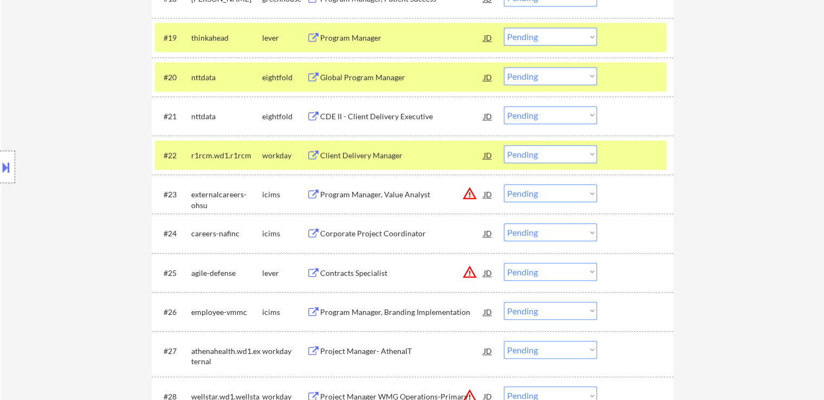
click at [574, 156] on select "Choose an option... Pending Applied Excluded (Questions) Excluded (Expired) Exc…" at bounding box center [550, 154] width 93 height 18
click at [504, 145] on select "Choose an option... Pending Applied Excluded (Questions) Excluded (Expired) Exc…" at bounding box center [550, 154] width 93 height 18
select select ""pending""
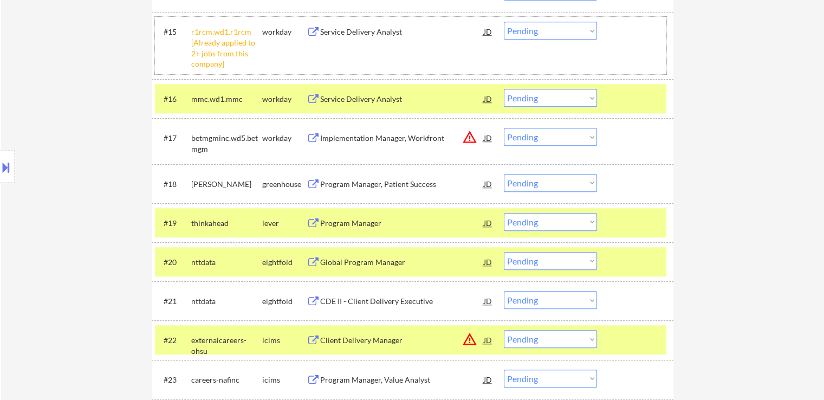
scroll to position [880, 0]
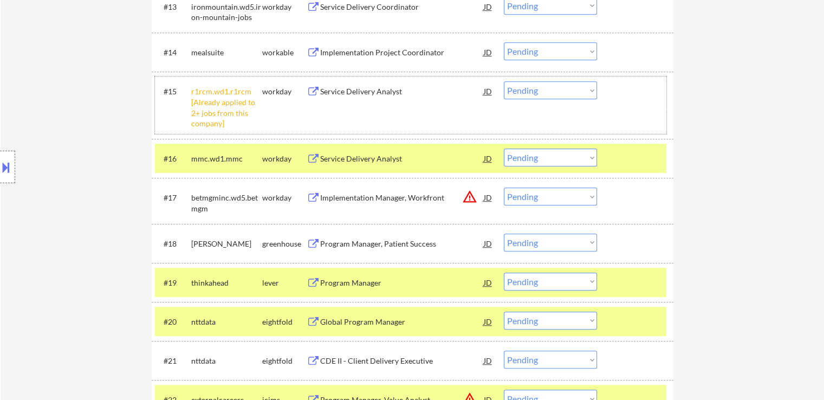
click at [538, 89] on select "Choose an option... Pending Applied Excluded (Questions) Excluded (Expired) Exc…" at bounding box center [550, 90] width 93 height 18
click at [504, 81] on select "Choose an option... Pending Applied Excluded (Questions) Excluded (Expired) Exc…" at bounding box center [550, 90] width 93 height 18
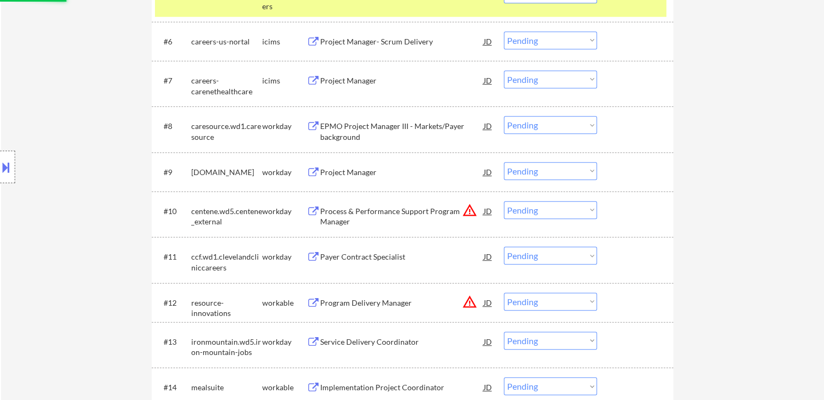
select select ""pending""
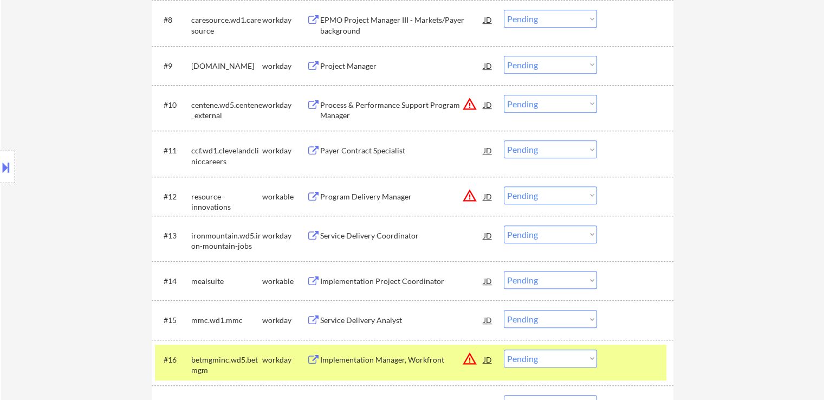
scroll to position [609, 0]
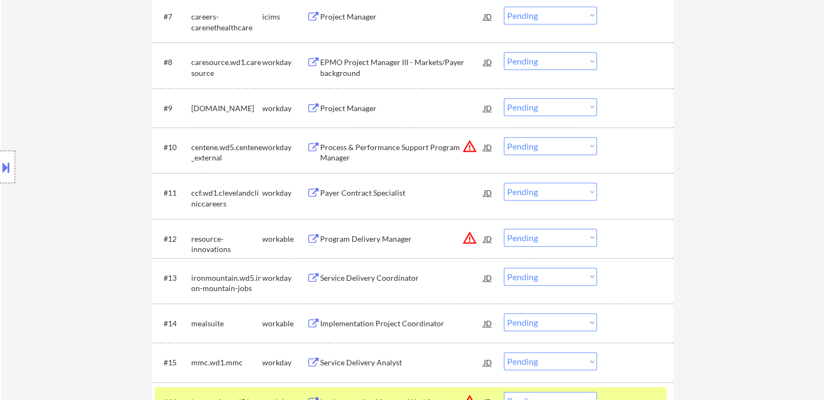
click at [316, 193] on button at bounding box center [314, 193] width 14 height 10
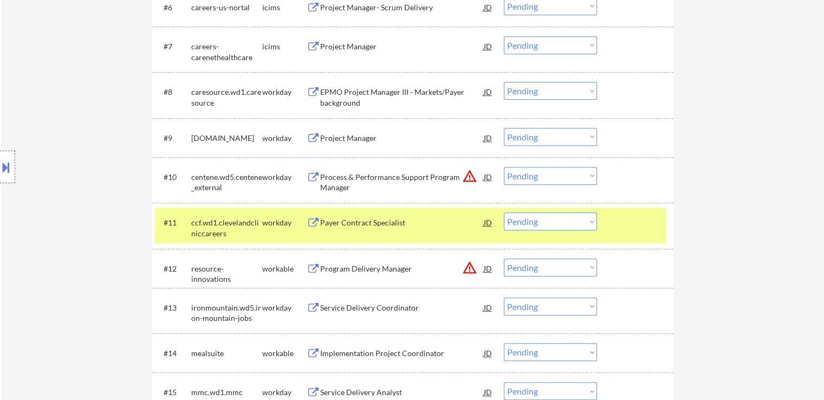
scroll to position [554, 0]
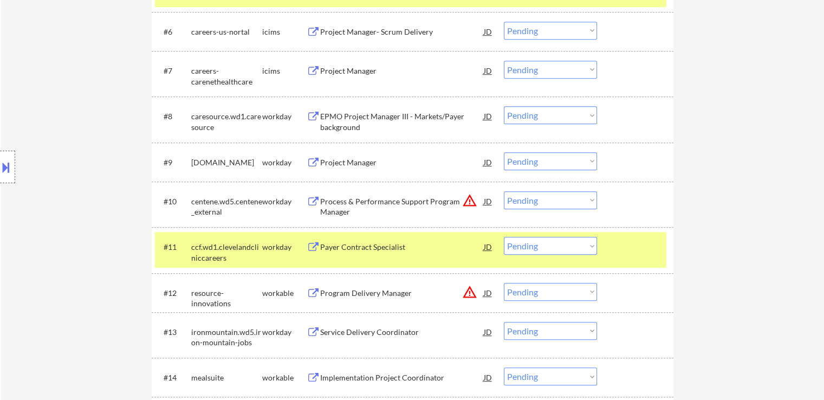
click at [316, 161] on button at bounding box center [314, 163] width 14 height 10
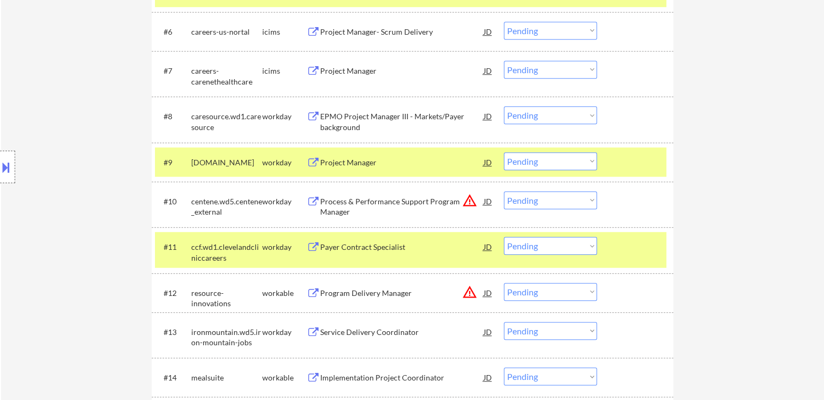
click at [574, 166] on select "Choose an option... Pending Applied Excluded (Questions) Excluded (Expired) Exc…" at bounding box center [550, 161] width 93 height 18
click at [504, 152] on select "Choose an option... Pending Applied Excluded (Questions) Excluded (Expired) Exc…" at bounding box center [550, 161] width 93 height 18
select select ""pending""
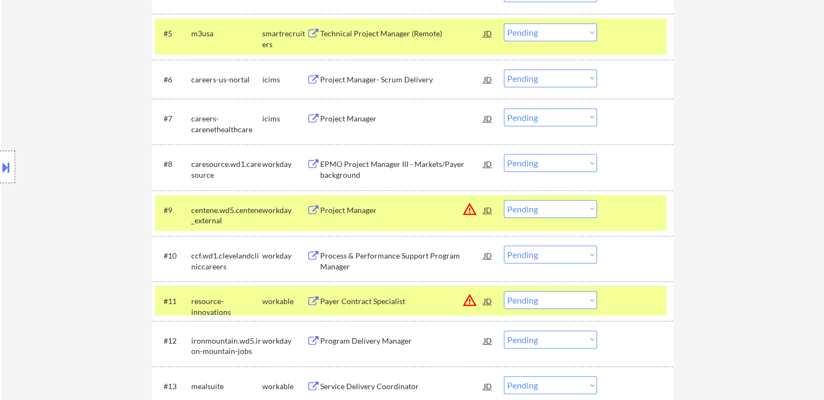
scroll to position [500, 0]
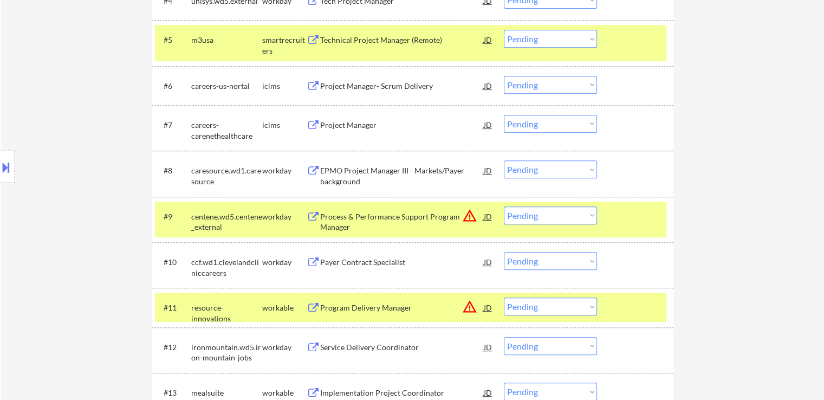
click at [316, 172] on button at bounding box center [314, 171] width 14 height 10
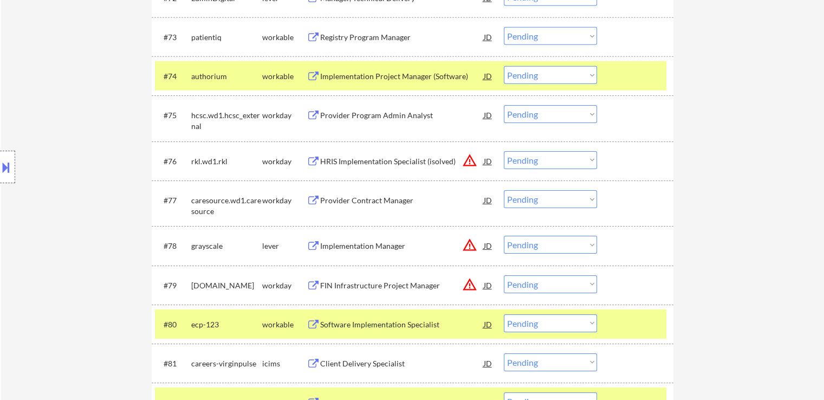
scroll to position [470, 0]
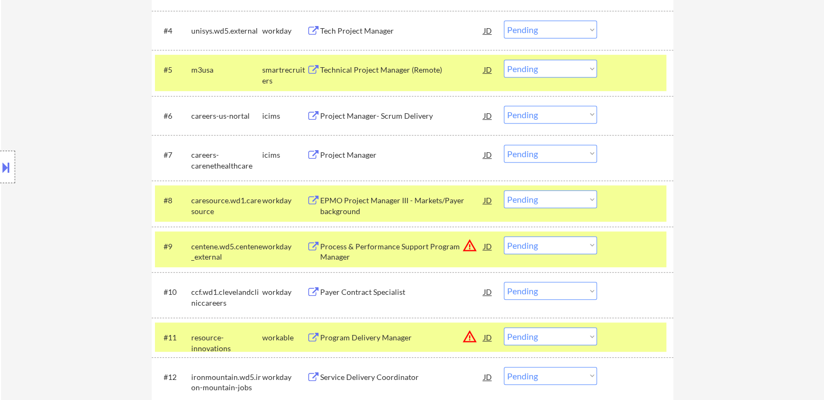
click at [544, 205] on select "Choose an option... Pending Applied Excluded (Questions) Excluded (Expired) Exc…" at bounding box center [550, 199] width 93 height 18
click at [504, 190] on select "Choose an option... Pending Applied Excluded (Questions) Excluded (Expired) Exc…" at bounding box center [550, 199] width 93 height 18
select select ""pending""
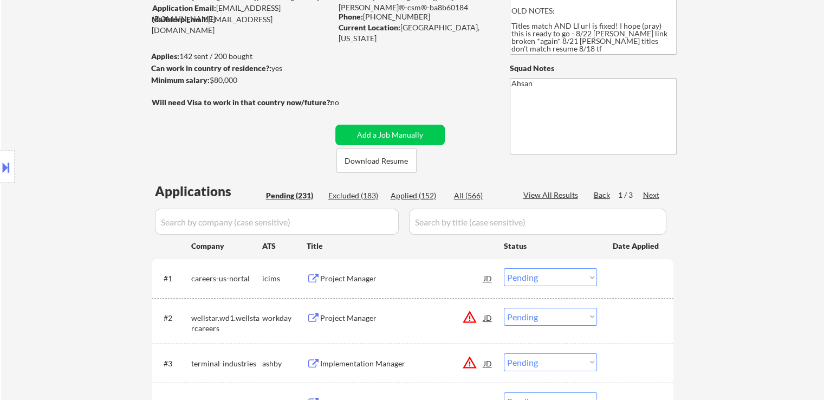
scroll to position [163, 0]
